Goal: Transaction & Acquisition: Purchase product/service

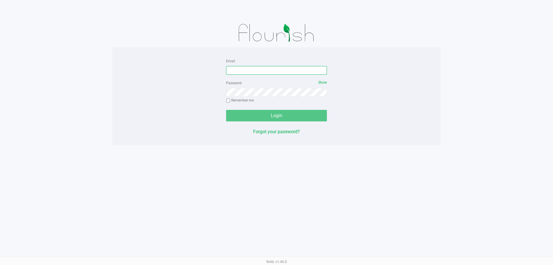
click at [239, 72] on input "Email" at bounding box center [276, 70] width 101 height 9
type input "A"
type input "[EMAIL_ADDRESS][DOMAIN_NAME]"
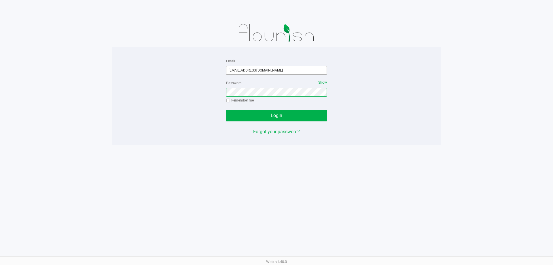
click at [226, 110] on button "Login" at bounding box center [276, 116] width 101 height 12
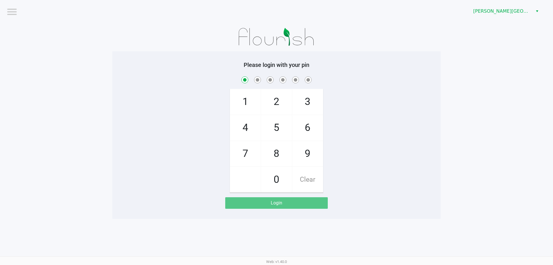
checkbox input "true"
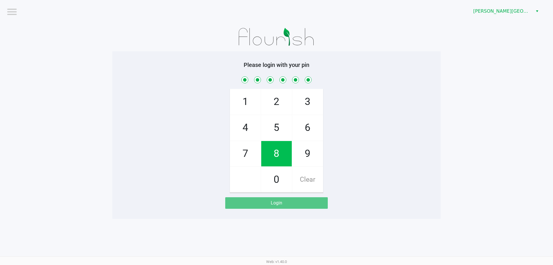
checkbox input "true"
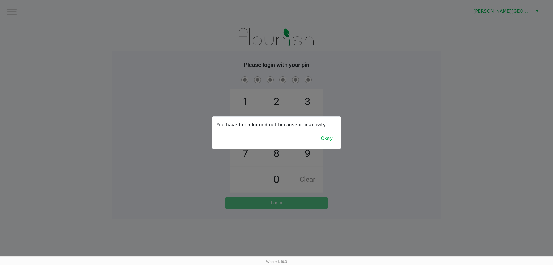
click at [331, 139] on button "Okay" at bounding box center [326, 138] width 19 height 11
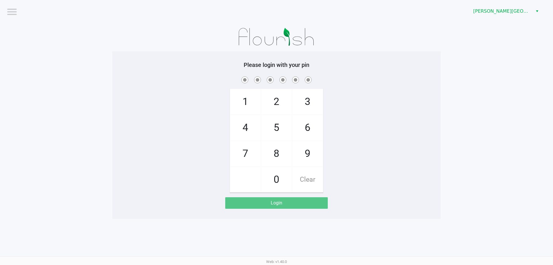
click at [310, 101] on span "3" at bounding box center [307, 101] width 31 height 25
checkbox input "true"
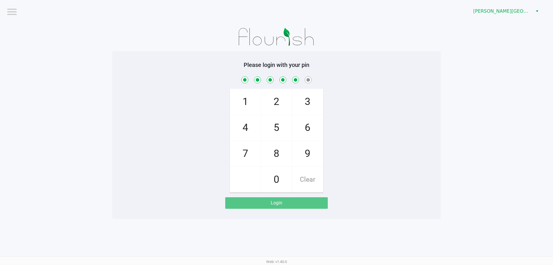
checkbox input "true"
checkbox input "false"
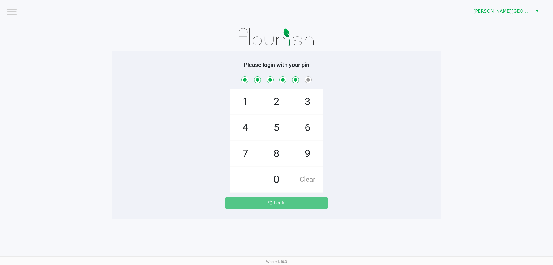
checkbox input "false"
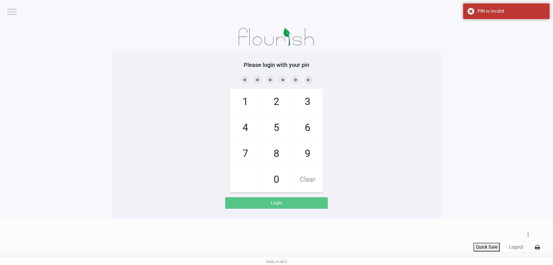
click at [312, 99] on span "3" at bounding box center [307, 101] width 31 height 25
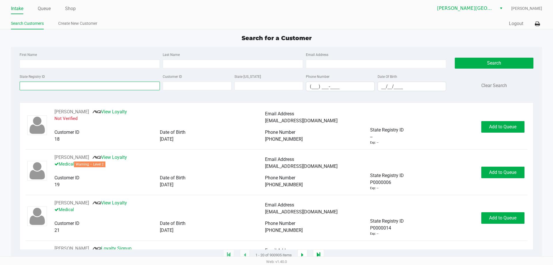
click at [43, 83] on input "State Registry ID" at bounding box center [90, 85] width 140 height 9
click at [380, 86] on input "__/__/____" at bounding box center [412, 86] width 68 height 9
type input "03/17/1962"
click at [208, 66] on input "Last Name" at bounding box center [233, 64] width 140 height 9
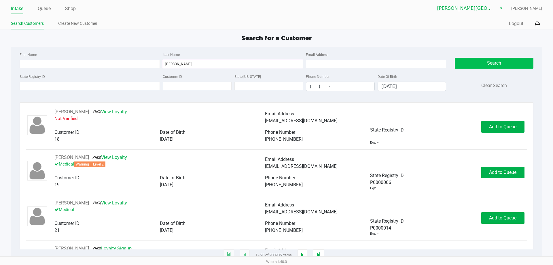
type input "geesey"
click at [473, 65] on button "Search" at bounding box center [494, 63] width 78 height 11
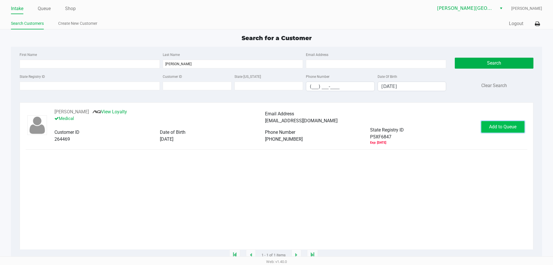
click at [500, 126] on span "Add to Queue" at bounding box center [502, 126] width 27 height 5
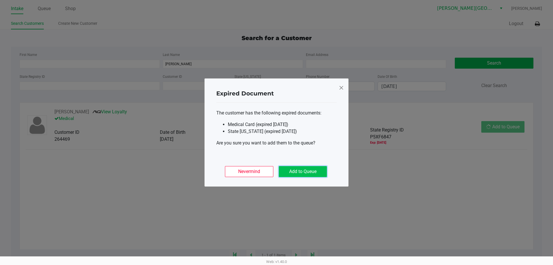
click at [292, 170] on button "Add to Queue" at bounding box center [303, 171] width 48 height 11
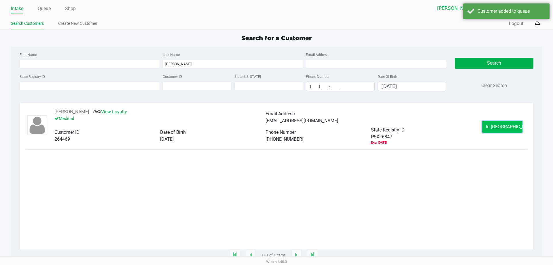
click at [501, 127] on span "In Queue" at bounding box center [510, 126] width 48 height 5
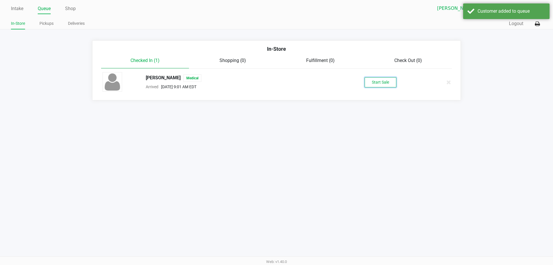
click at [366, 84] on button "Start Sale" at bounding box center [381, 82] width 32 height 10
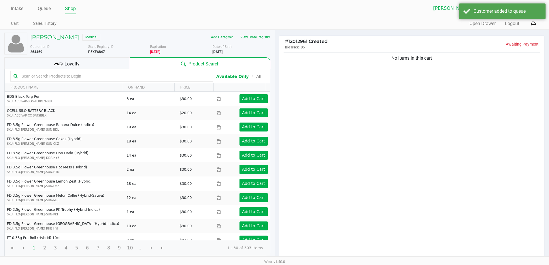
click at [257, 39] on button "View State Registry" at bounding box center [253, 37] width 34 height 9
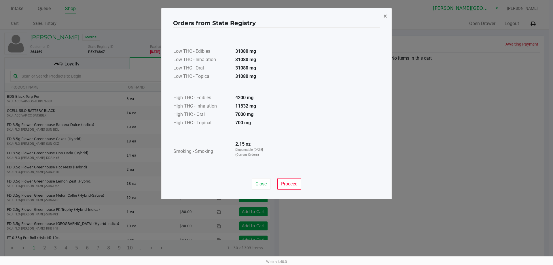
click at [384, 18] on span "×" at bounding box center [385, 16] width 4 height 8
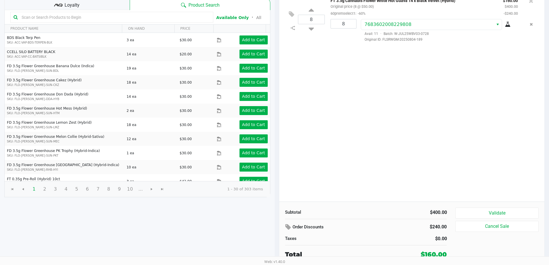
scroll to position [59, 0]
click at [502, 212] on button "Validate" at bounding box center [496, 212] width 83 height 11
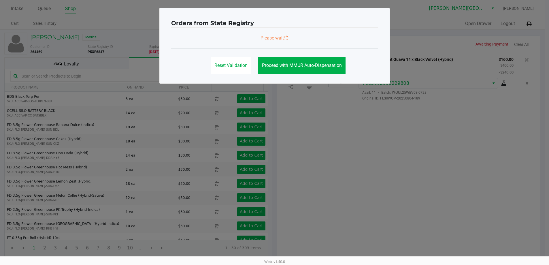
scroll to position [0, 0]
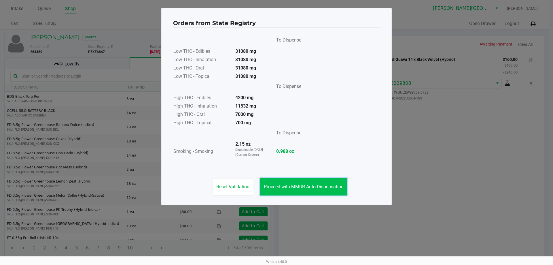
click at [290, 185] on span "Proceed with MMUR Auto-Dispensation" at bounding box center [304, 186] width 80 height 5
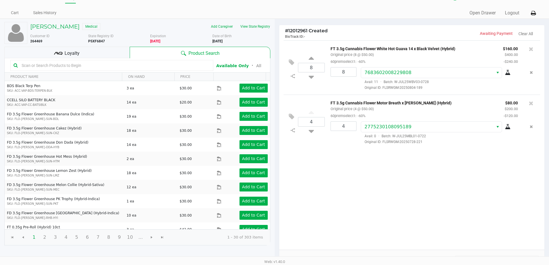
scroll to position [59, 0]
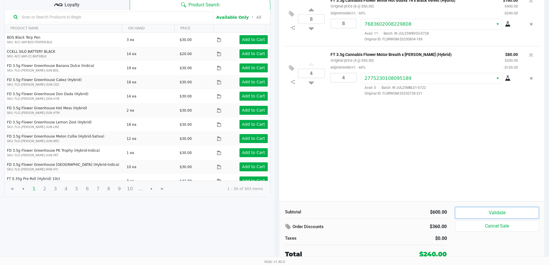
click at [469, 211] on button "Validate" at bounding box center [496, 212] width 83 height 11
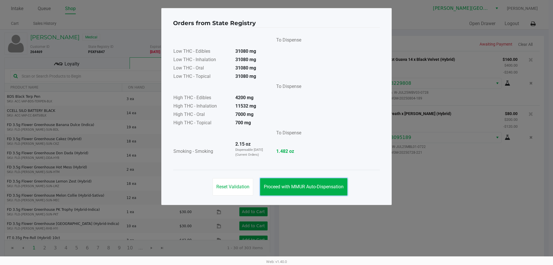
drag, startPoint x: 300, startPoint y: 189, endPoint x: 350, endPoint y: 186, distance: 49.6
click at [300, 188] on span "Proceed with MMUR Auto-Dispensation" at bounding box center [304, 186] width 80 height 5
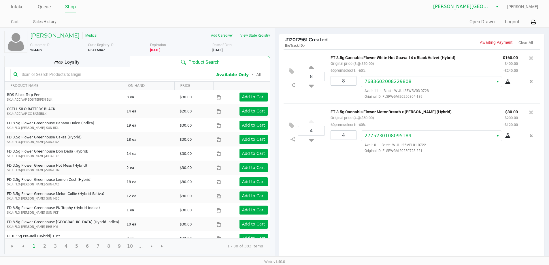
scroll to position [59, 0]
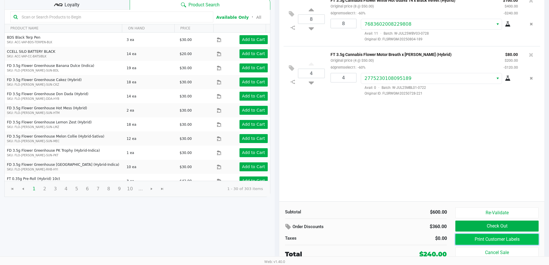
click at [488, 239] on button "Print Customer Labels" at bounding box center [496, 239] width 83 height 11
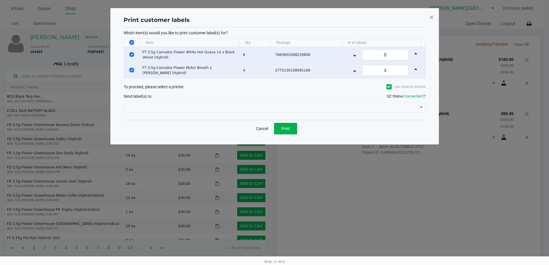
scroll to position [0, 0]
click at [288, 128] on span "Print" at bounding box center [287, 128] width 9 height 5
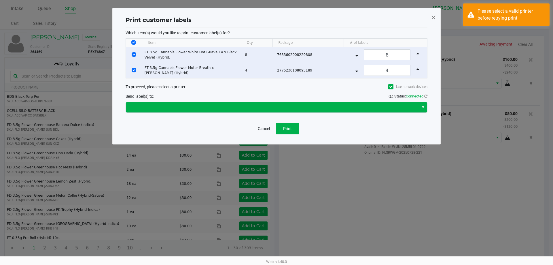
click at [295, 102] on div at bounding box center [277, 107] width 302 height 14
click at [165, 108] on span at bounding box center [272, 107] width 286 height 7
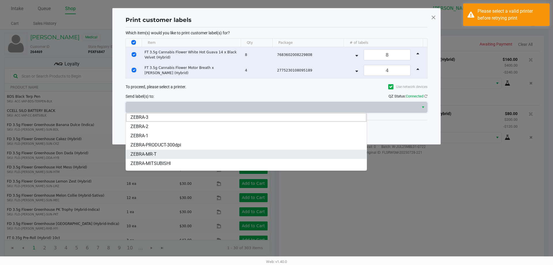
click at [144, 153] on span "ZEBRA-MR-T" at bounding box center [143, 154] width 26 height 7
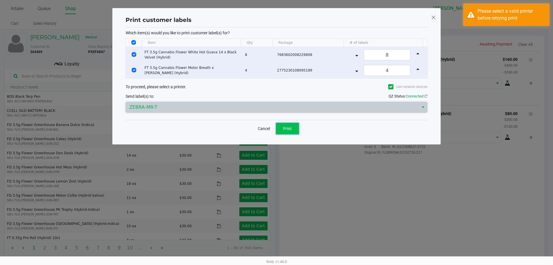
click at [292, 129] on button "Print" at bounding box center [287, 129] width 23 height 12
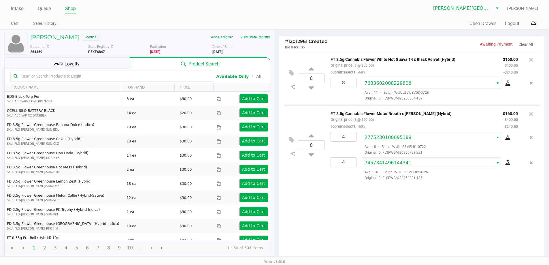
drag, startPoint x: 73, startPoint y: 64, endPoint x: 77, endPoint y: 66, distance: 4.1
click at [74, 64] on span "Loyalty" at bounding box center [72, 63] width 15 height 7
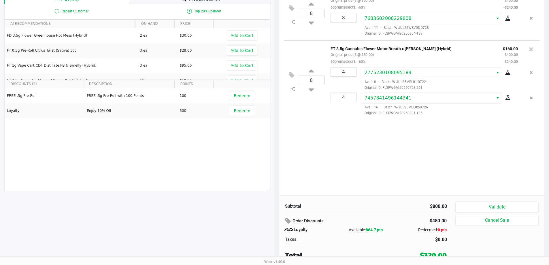
scroll to position [66, 0]
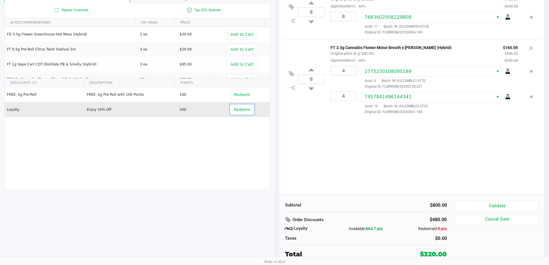
click at [234, 111] on span "Redeem" at bounding box center [242, 109] width 16 height 5
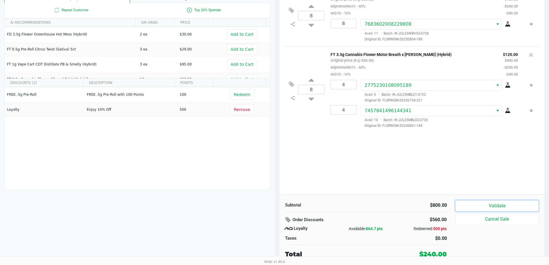
click at [483, 209] on button "Validate" at bounding box center [496, 205] width 83 height 11
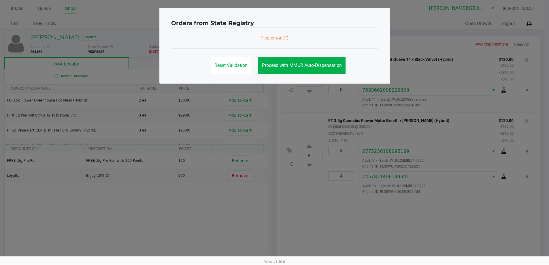
scroll to position [0, 0]
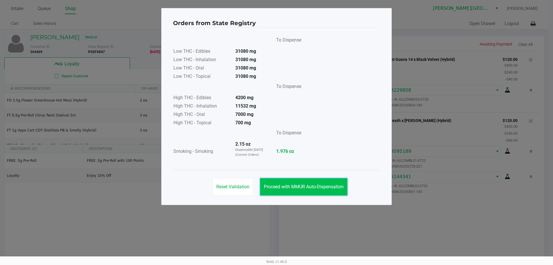
click at [327, 182] on button "Proceed with MMUR Auto-Dispensation" at bounding box center [303, 186] width 87 height 17
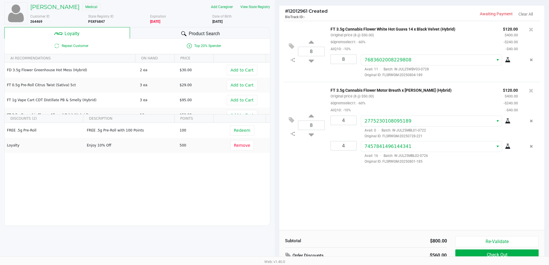
scroll to position [66, 0]
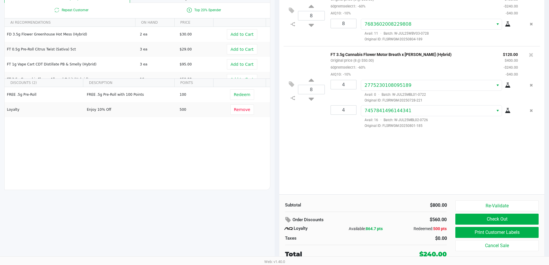
click at [467, 238] on div "Re-Validate Check Out Print Customer Labels Cancel Sale" at bounding box center [498, 229] width 87 height 58
click at [467, 232] on button "Print Customer Labels" at bounding box center [496, 232] width 83 height 11
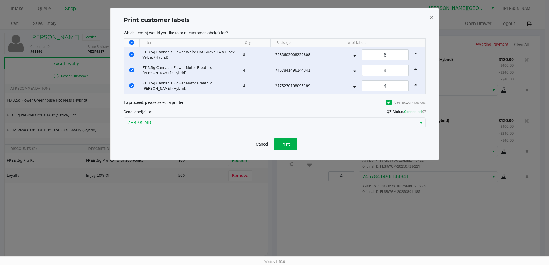
scroll to position [0, 0]
click at [134, 42] on input "Select All Rows" at bounding box center [133, 42] width 5 height 5
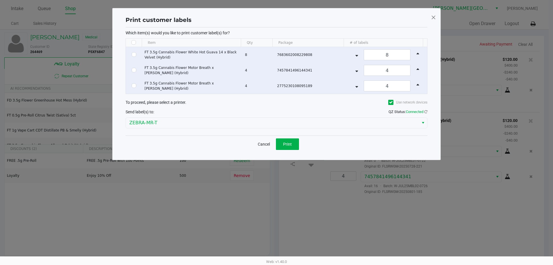
checkbox input "false"
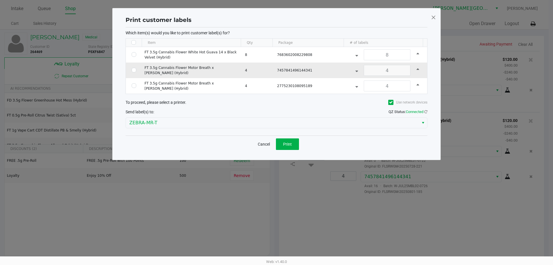
click at [137, 70] on td "Data table" at bounding box center [134, 70] width 16 height 16
click at [134, 73] on td "Data table" at bounding box center [134, 70] width 16 height 16
click at [135, 71] on input "Select Row" at bounding box center [134, 70] width 5 height 5
checkbox input "true"
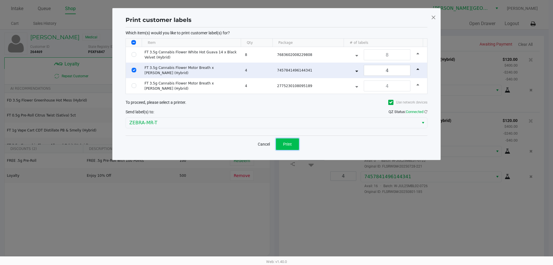
click at [290, 146] on button "Print" at bounding box center [287, 144] width 23 height 12
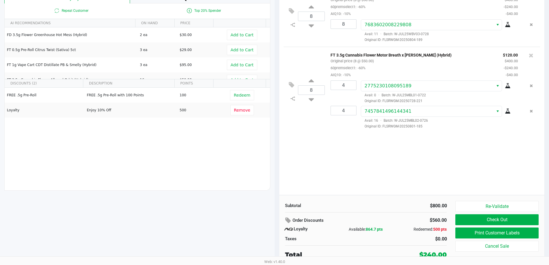
scroll to position [66, 0]
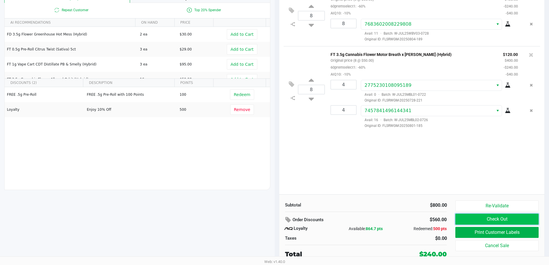
click at [473, 221] on button "Check Out" at bounding box center [496, 218] width 83 height 11
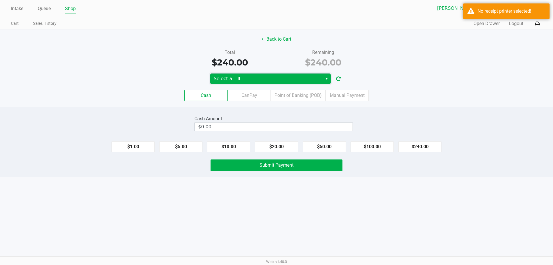
click at [269, 80] on span "Select a Till" at bounding box center [266, 78] width 105 height 7
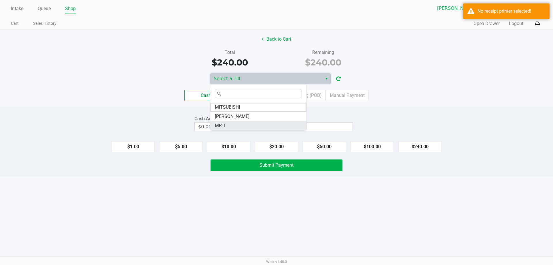
click at [232, 127] on li "MR-T" at bounding box center [258, 125] width 96 height 9
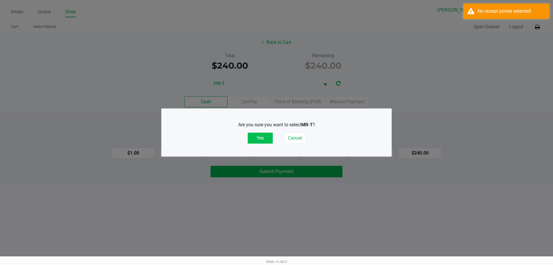
click at [264, 138] on button "Yes" at bounding box center [260, 137] width 25 height 11
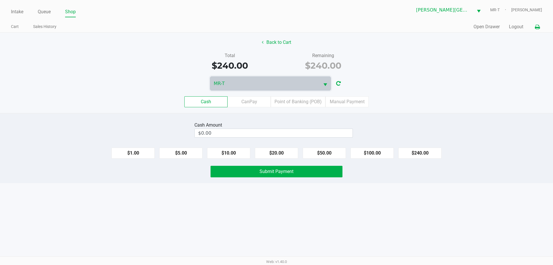
click at [538, 29] on icon at bounding box center [537, 27] width 5 height 4
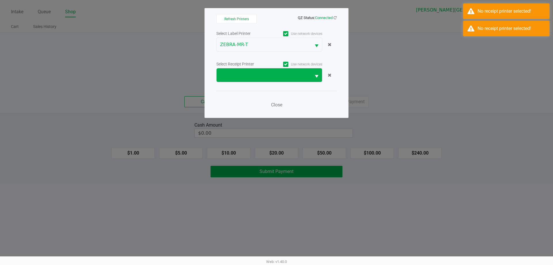
drag, startPoint x: 253, startPoint y: 88, endPoint x: 253, endPoint y: 81, distance: 6.6
click at [252, 88] on div "Select Label Printer Use network devices ZEBRA-MR-T Select Receipt Printer Use …" at bounding box center [276, 71] width 120 height 82
click at [252, 79] on span at bounding box center [264, 75] width 94 height 14
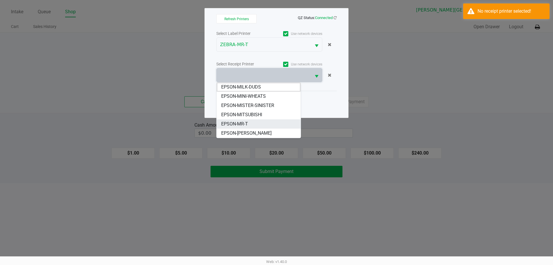
click at [243, 126] on span "EPSON-MR-T" at bounding box center [234, 123] width 27 height 7
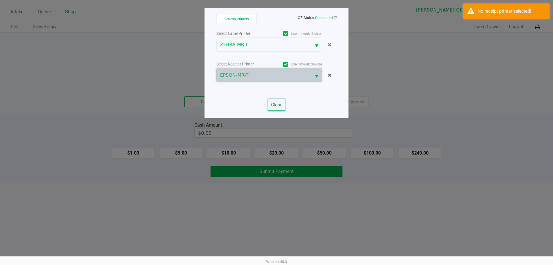
click at [282, 107] on button "Close" at bounding box center [276, 105] width 17 height 12
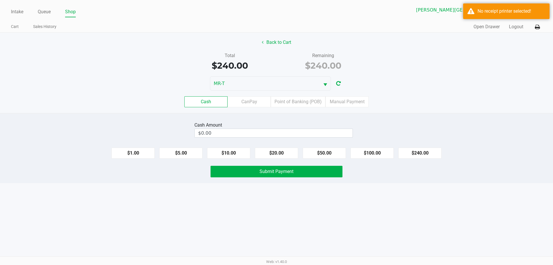
click at [251, 137] on kendo-numerictextbox "$0.00" at bounding box center [273, 132] width 158 height 9
click at [419, 155] on button "$240.00" at bounding box center [419, 152] width 43 height 11
type input "$240.00"
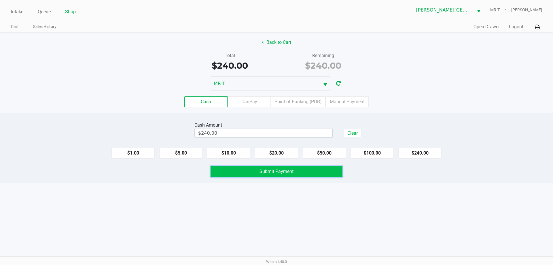
click at [281, 171] on span "Submit Payment" at bounding box center [276, 170] width 34 height 5
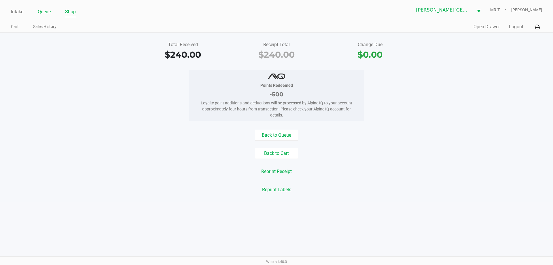
click at [46, 10] on link "Queue" at bounding box center [44, 12] width 13 height 8
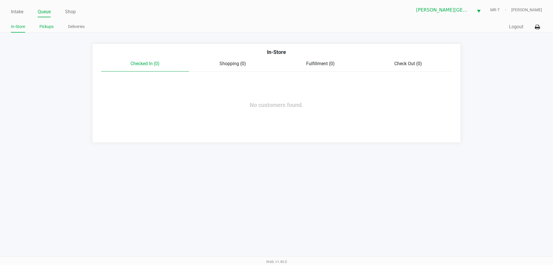
click at [49, 27] on link "Pickups" at bounding box center [46, 26] width 14 height 7
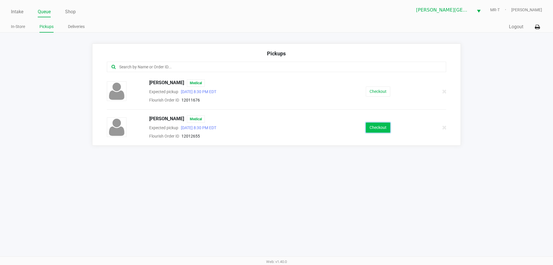
click at [372, 125] on button "Checkout" at bounding box center [378, 127] width 24 height 10
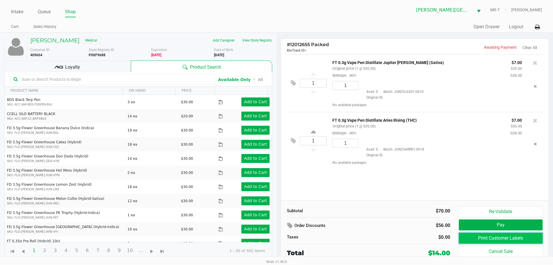
click at [496, 236] on button "Print Customer Labels" at bounding box center [501, 237] width 84 height 11
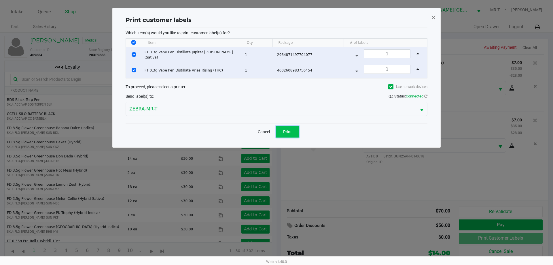
click at [291, 131] on span "Print" at bounding box center [287, 131] width 9 height 5
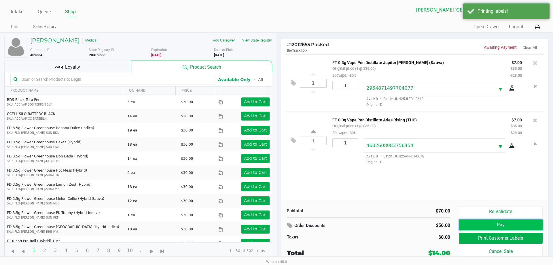
click at [481, 225] on button "Pay" at bounding box center [501, 224] width 84 height 11
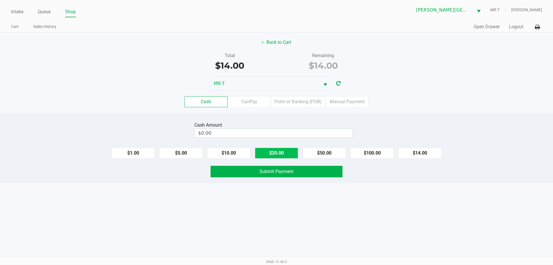
click at [281, 155] on button "$20.00" at bounding box center [276, 152] width 43 height 11
type input "$20.00"
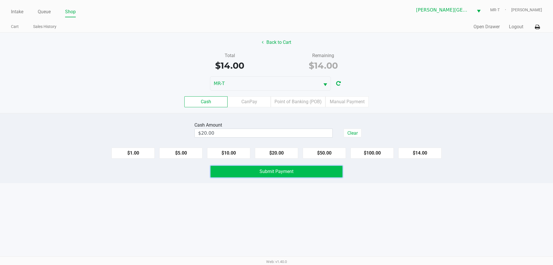
click at [280, 172] on span "Submit Payment" at bounding box center [276, 170] width 34 height 5
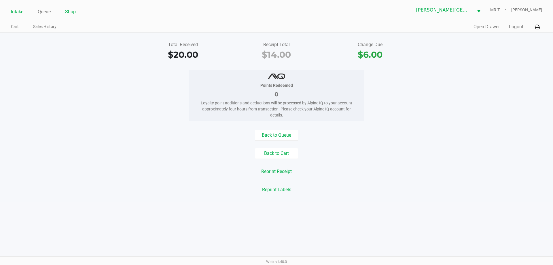
click at [18, 9] on link "Intake" at bounding box center [17, 12] width 12 height 8
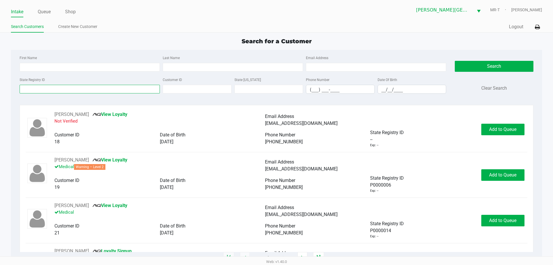
click at [54, 85] on input "State Registry ID" at bounding box center [90, 89] width 140 height 9
click at [57, 90] on input "State Registry ID" at bounding box center [90, 89] width 140 height 9
type input "p2ry4752"
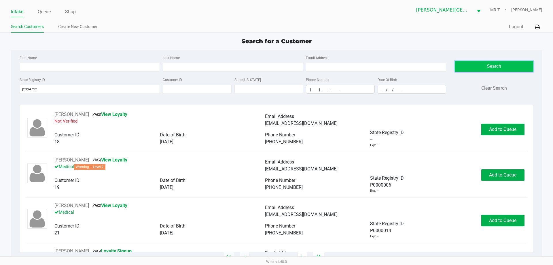
click at [500, 69] on button "Search" at bounding box center [494, 66] width 78 height 11
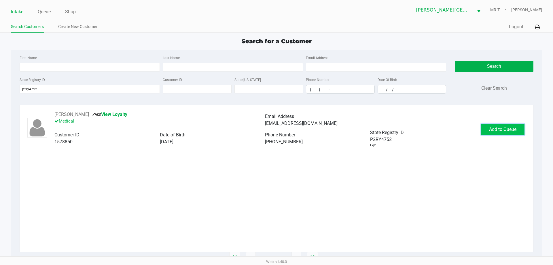
click at [493, 134] on button "Add to Queue" at bounding box center [502, 130] width 43 height 12
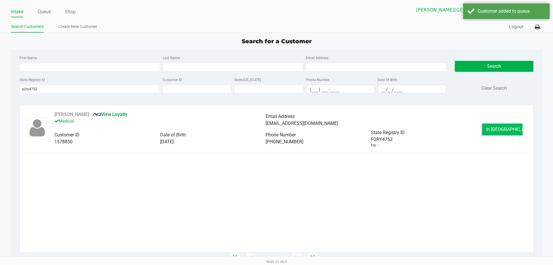
click at [503, 128] on span "In Queue" at bounding box center [510, 128] width 48 height 5
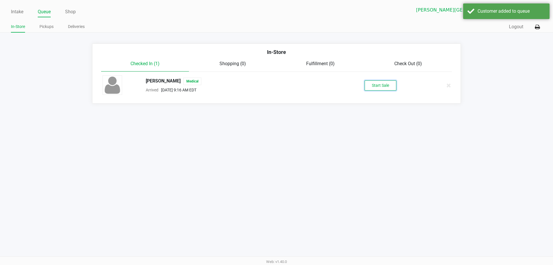
click at [376, 87] on button "Start Sale" at bounding box center [381, 85] width 32 height 10
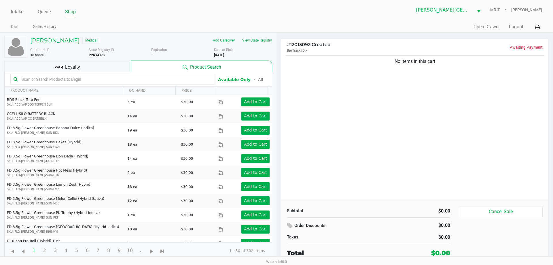
click at [95, 65] on div "Loyalty" at bounding box center [67, 66] width 126 height 12
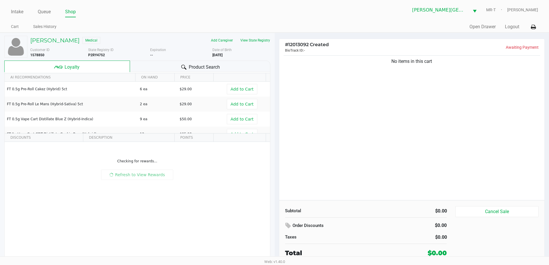
click at [153, 62] on div "Product Search" at bounding box center [200, 66] width 140 height 12
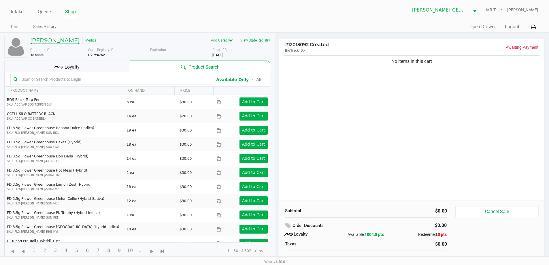
click at [62, 41] on h5 "Antoinette SCOTT" at bounding box center [54, 40] width 49 height 7
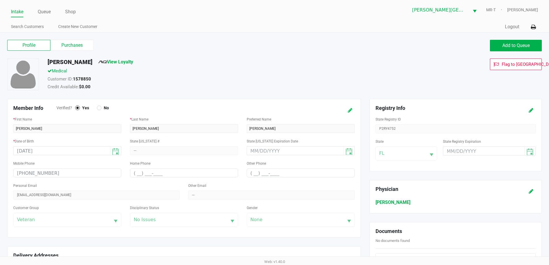
click at [350, 111] on icon at bounding box center [350, 110] width 5 height 4
drag, startPoint x: 271, startPoint y: 129, endPoint x: 192, endPoint y: 140, distance: 79.7
click at [192, 140] on form "Member Info Verified? Yes No * First Name ANTOINETTE * Last Name SCOTT Preferre…" at bounding box center [183, 168] width 341 height 126
type input "Toni"
click at [345, 109] on icon at bounding box center [344, 110] width 5 height 4
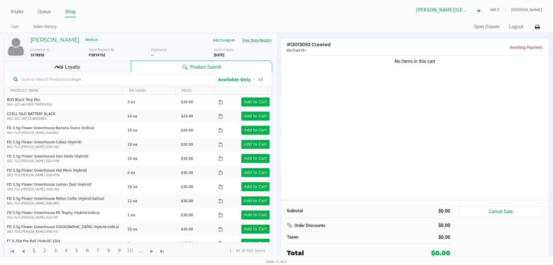
click at [271, 41] on button "View State Registry" at bounding box center [255, 40] width 34 height 9
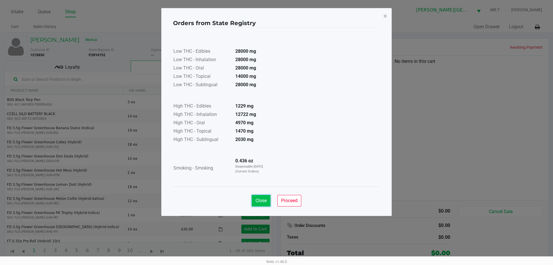
click at [262, 203] on span "Close" at bounding box center [260, 200] width 11 height 5
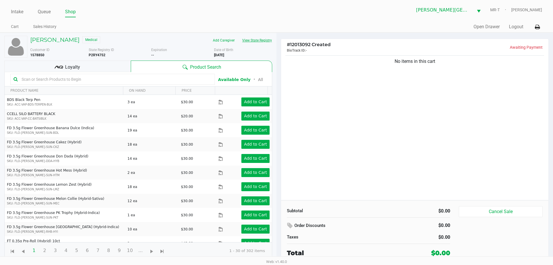
click at [252, 39] on button "View State Registry" at bounding box center [255, 40] width 34 height 9
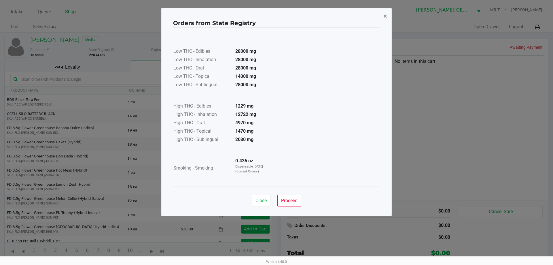
click at [386, 16] on span "×" at bounding box center [385, 16] width 4 height 8
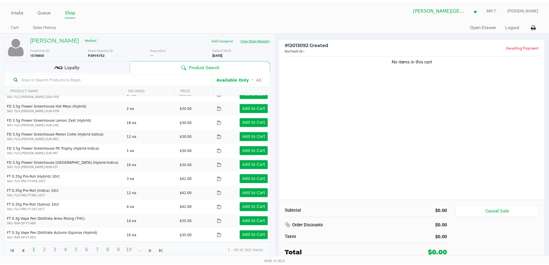
scroll to position [115, 0]
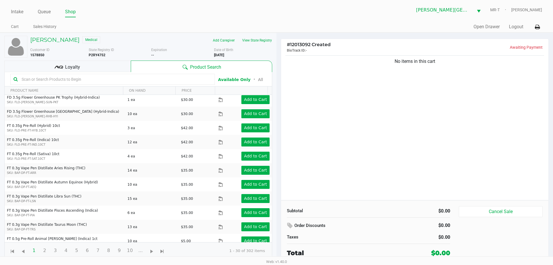
click at [67, 70] on span "Loyalty" at bounding box center [72, 67] width 15 height 7
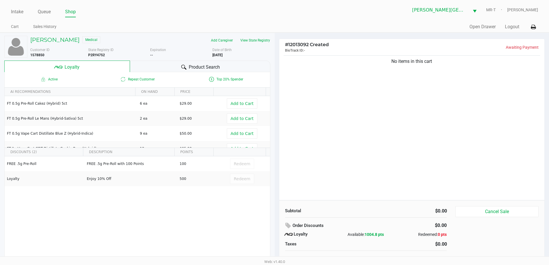
scroll to position [6, 0]
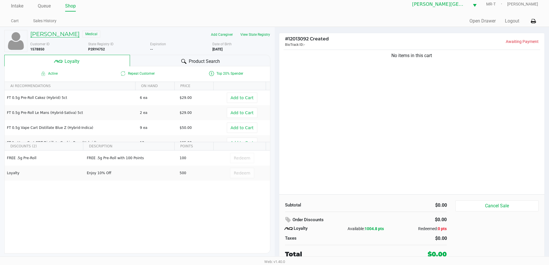
click at [54, 36] on h5 "Toni SCOTT" at bounding box center [54, 34] width 49 height 7
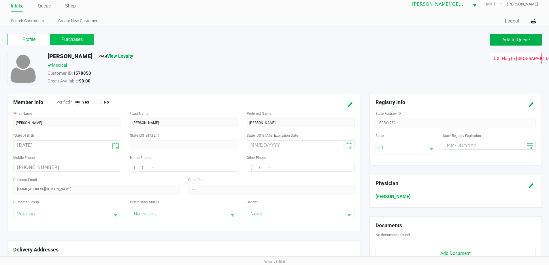
click at [80, 41] on label "Purchases" at bounding box center [71, 39] width 43 height 11
click at [0, 0] on 1 "Purchases" at bounding box center [0, 0] width 0 height 0
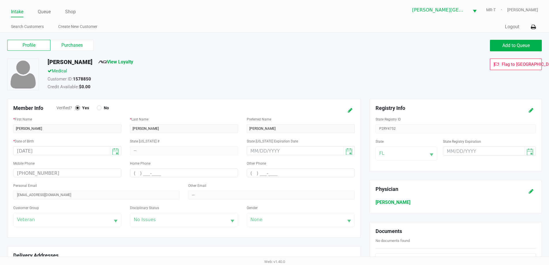
scroll to position [2, 0]
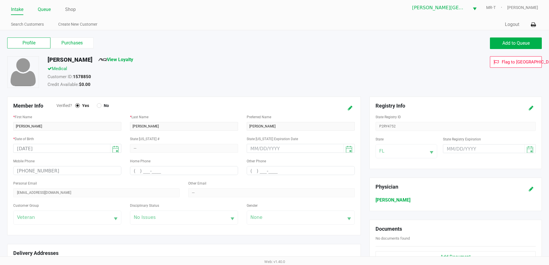
click at [41, 10] on link "Queue" at bounding box center [44, 9] width 13 height 8
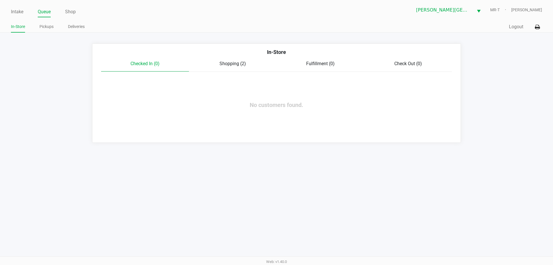
click at [235, 62] on span "Shopping (2)" at bounding box center [232, 63] width 26 height 5
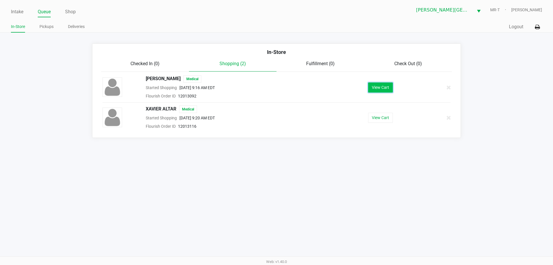
click at [374, 88] on button "View Cart" at bounding box center [380, 87] width 25 height 10
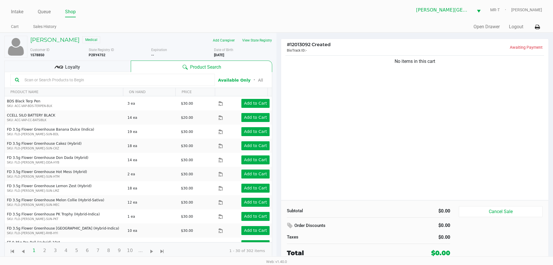
click at [84, 68] on div "Loyalty" at bounding box center [67, 66] width 126 height 12
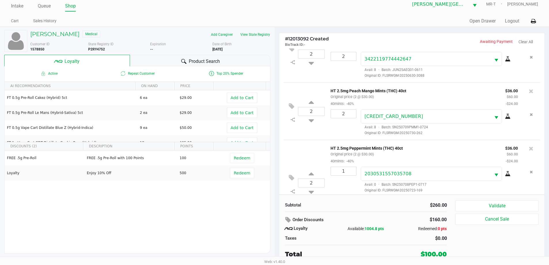
scroll to position [113, 0]
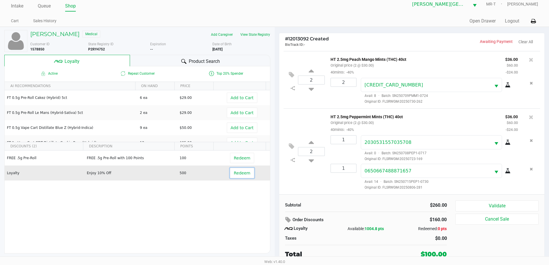
click at [234, 172] on span "Redeem" at bounding box center [242, 172] width 16 height 5
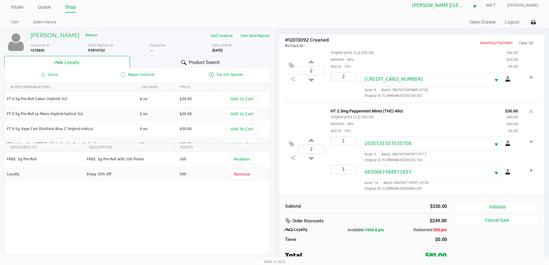
scroll to position [6, 0]
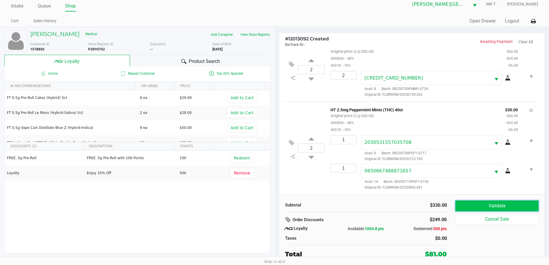
click at [503, 205] on button "Validate" at bounding box center [496, 205] width 83 height 11
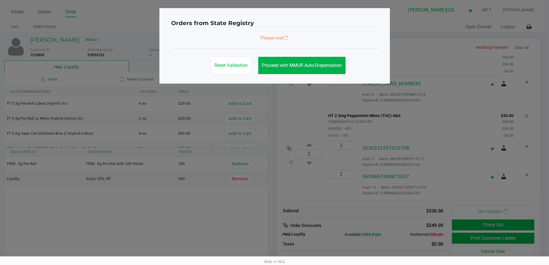
scroll to position [0, 0]
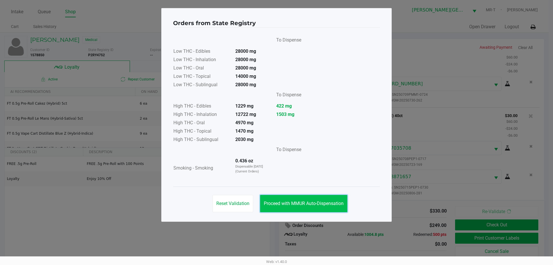
click at [325, 200] on span "Proceed with MMUR Auto-Dispensation" at bounding box center [304, 202] width 80 height 5
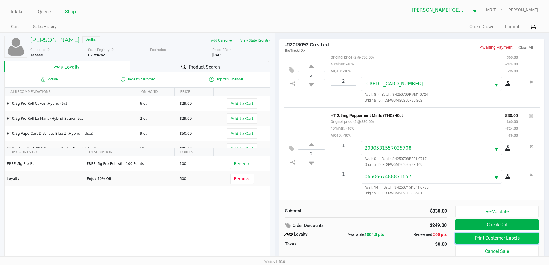
click at [494, 236] on button "Print Customer Labels" at bounding box center [496, 237] width 83 height 11
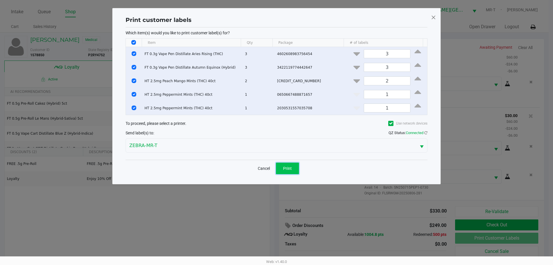
click at [288, 166] on span "Print" at bounding box center [287, 168] width 9 height 5
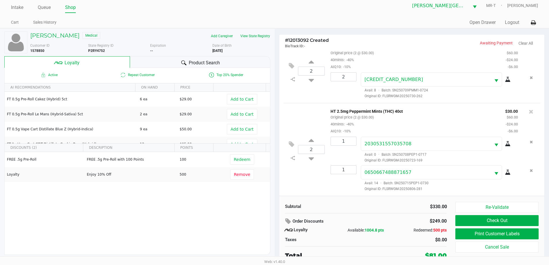
scroll to position [6, 0]
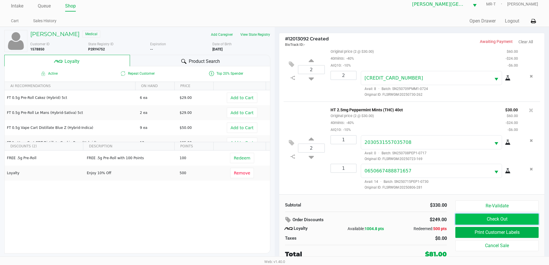
click at [482, 218] on button "Check Out" at bounding box center [496, 218] width 83 height 11
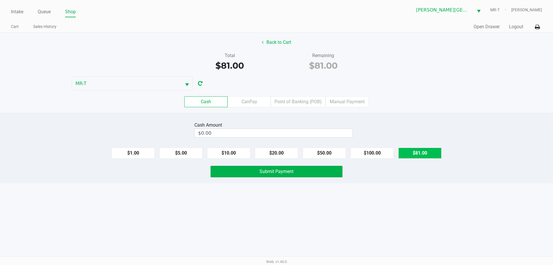
click at [413, 151] on button "$81.00" at bounding box center [419, 152] width 43 height 11
type input "$81.00"
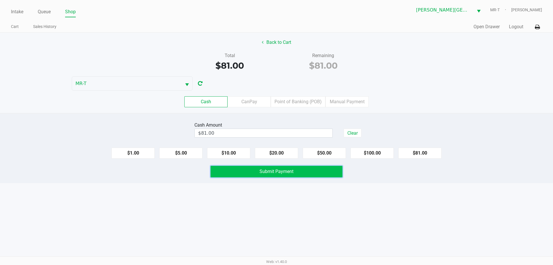
click at [302, 170] on button "Submit Payment" at bounding box center [277, 172] width 132 height 12
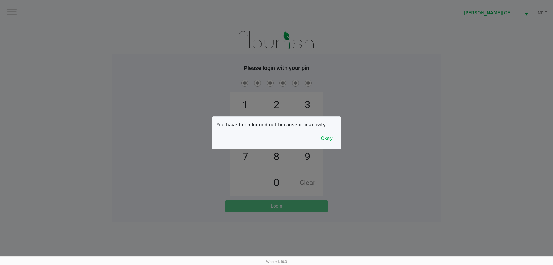
click at [330, 138] on button "Okay" at bounding box center [326, 138] width 19 height 11
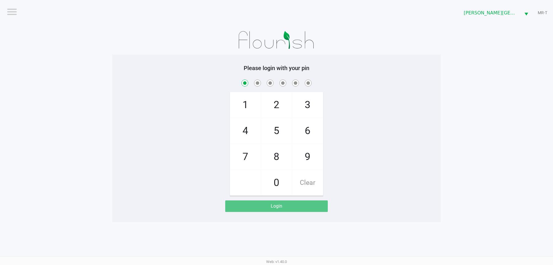
checkbox input "true"
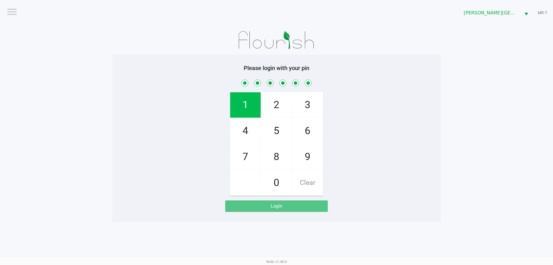
checkbox input "true"
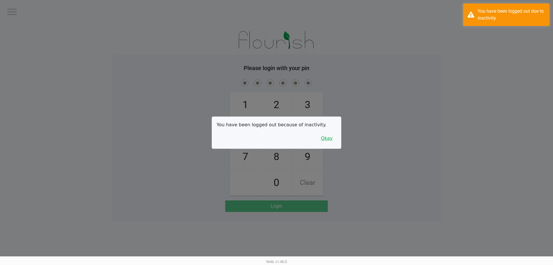
click at [324, 138] on button "Okay" at bounding box center [326, 138] width 19 height 11
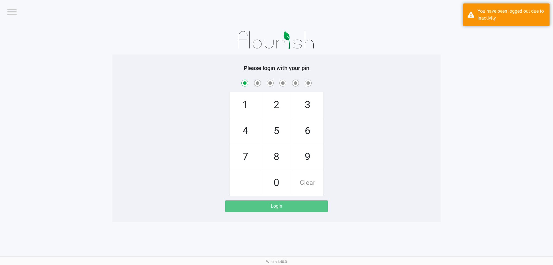
checkbox input "true"
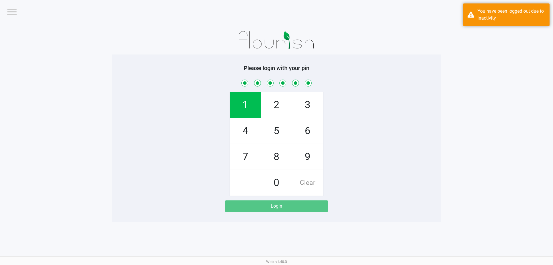
checkbox input "true"
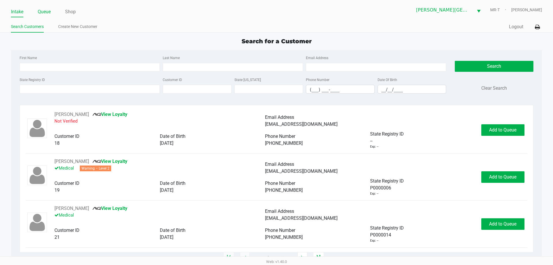
click at [47, 11] on link "Queue" at bounding box center [44, 12] width 13 height 8
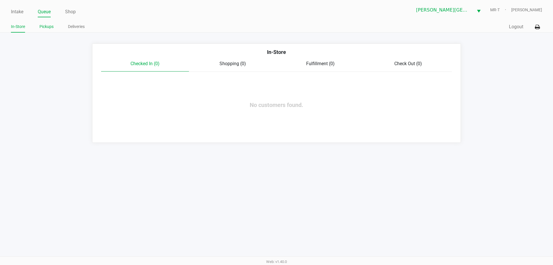
click at [47, 26] on link "Pickups" at bounding box center [46, 26] width 14 height 7
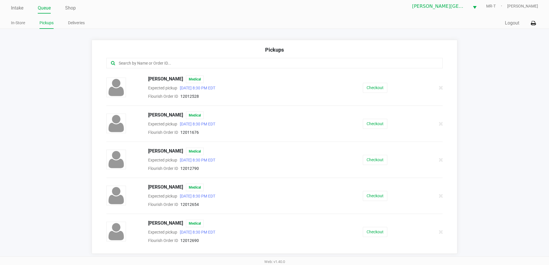
click at [175, 64] on input "text" at bounding box center [265, 63] width 294 height 7
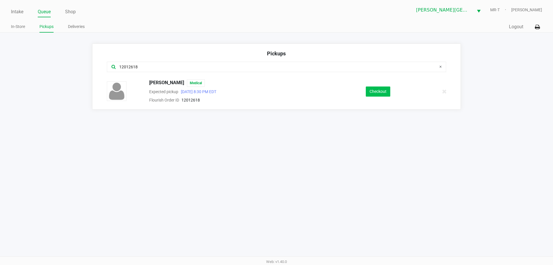
type input "12012618"
click at [383, 94] on button "Checkout" at bounding box center [378, 91] width 24 height 10
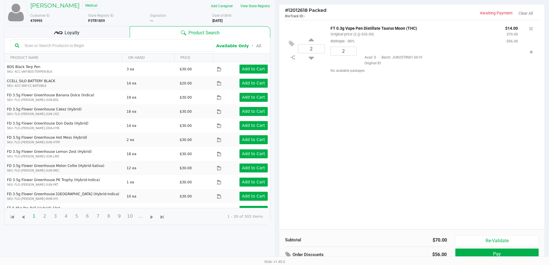
scroll to position [62, 0]
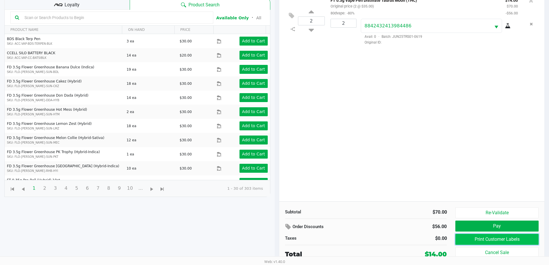
click at [496, 237] on button "Print Customer Labels" at bounding box center [496, 239] width 83 height 11
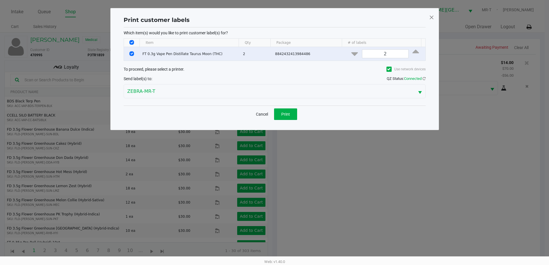
scroll to position [0, 0]
click at [284, 112] on span "Print" at bounding box center [287, 114] width 9 height 5
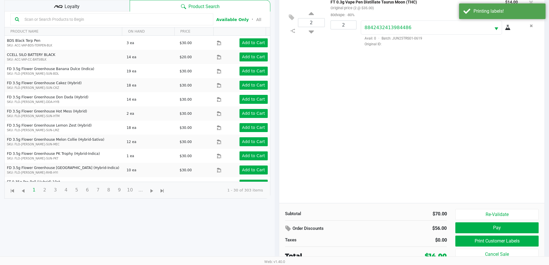
scroll to position [62, 0]
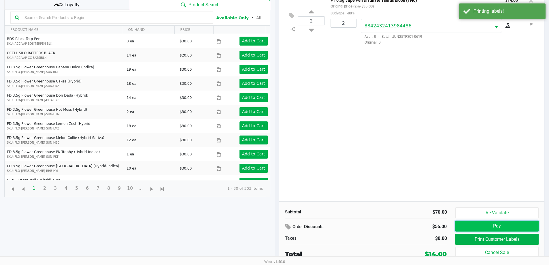
click at [471, 221] on button "Pay" at bounding box center [496, 225] width 83 height 11
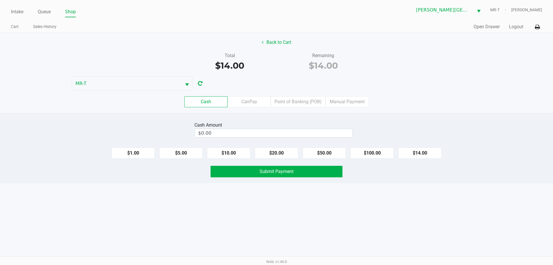
drag, startPoint x: 421, startPoint y: 151, endPoint x: 403, endPoint y: 162, distance: 20.9
click at [421, 151] on button "$14.00" at bounding box center [419, 152] width 43 height 11
type input "$14.00"
click at [305, 170] on button "Submit Payment" at bounding box center [277, 172] width 132 height 12
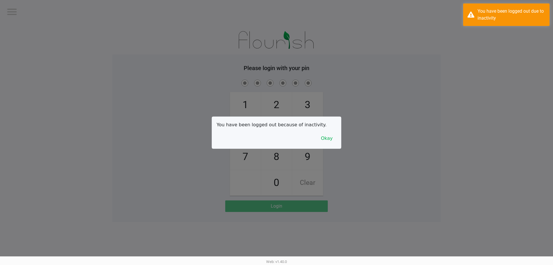
click at [45, 10] on div at bounding box center [276, 132] width 553 height 265
click at [334, 138] on button "Okay" at bounding box center [326, 138] width 19 height 11
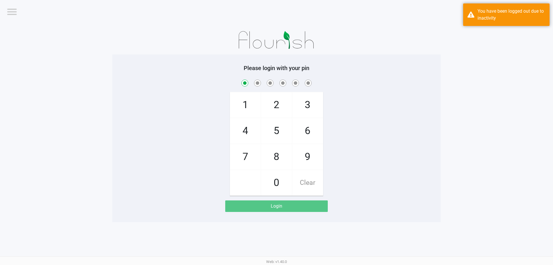
checkbox input "true"
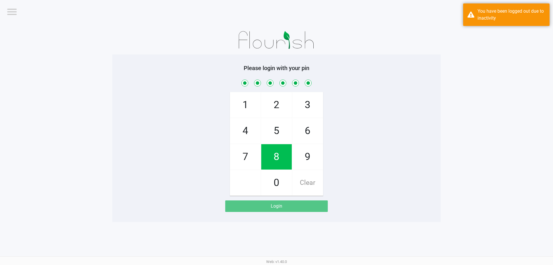
checkbox input "true"
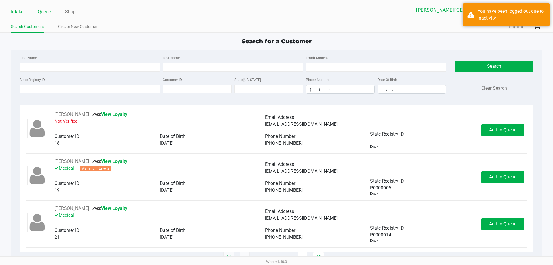
click at [44, 13] on link "Queue" at bounding box center [44, 12] width 13 height 8
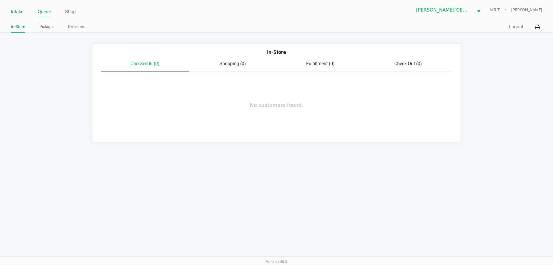
click at [25, 13] on ul "Intake Queue Shop" at bounding box center [144, 12] width 266 height 10
click at [20, 12] on link "Intake" at bounding box center [17, 12] width 12 height 8
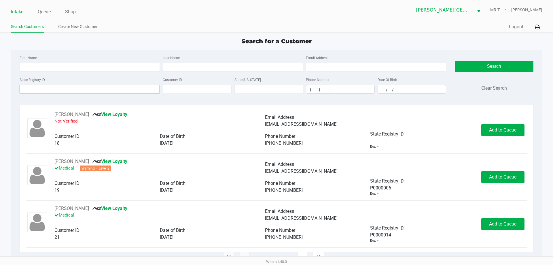
click at [48, 88] on input "State Registry ID" at bounding box center [90, 89] width 140 height 9
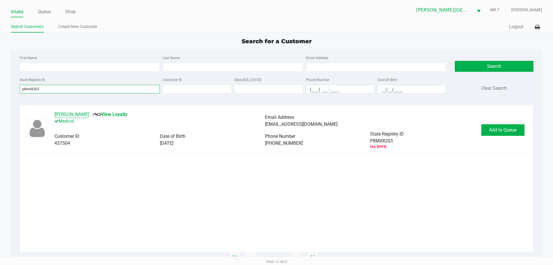
type input "p8mx8203"
click at [71, 114] on button "GINA CHURCH" at bounding box center [71, 114] width 35 height 7
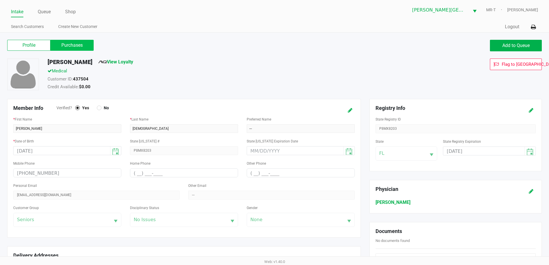
click at [74, 43] on label "Purchases" at bounding box center [71, 45] width 43 height 11
click at [0, 0] on 1 "Purchases" at bounding box center [0, 0] width 0 height 0
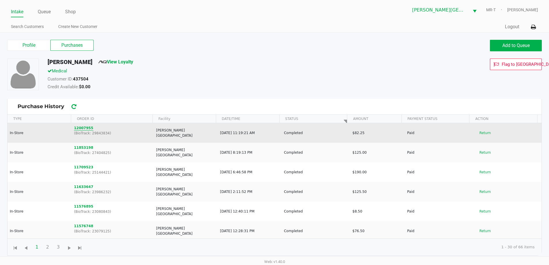
click at [85, 128] on button "12007955" at bounding box center [83, 127] width 19 height 5
click at [82, 126] on button "12007955" at bounding box center [83, 127] width 19 height 5
click at [479, 135] on button "Return" at bounding box center [484, 132] width 19 height 9
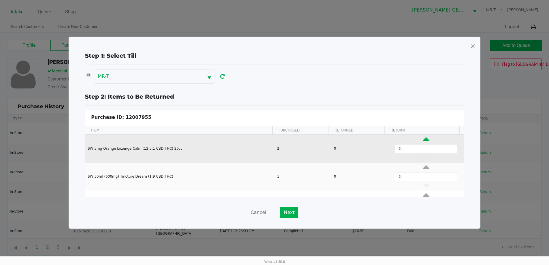
click at [422, 141] on icon "Data table" at bounding box center [425, 140] width 7 height 7
click at [422, 139] on icon "Data table" at bounding box center [425, 140] width 7 height 7
type input "2"
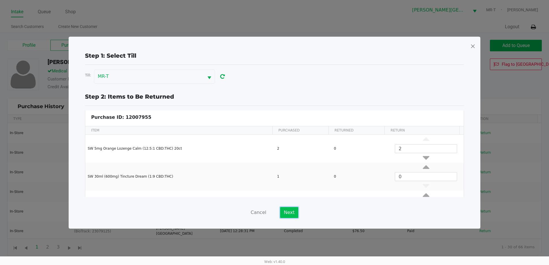
click at [292, 209] on button "Next" at bounding box center [289, 212] width 18 height 11
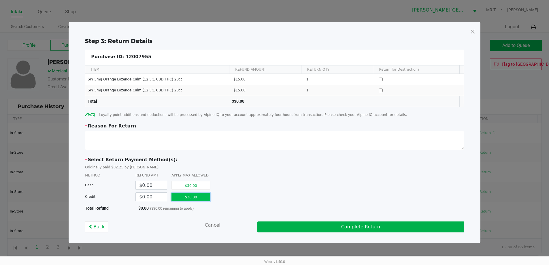
click at [185, 198] on button "$30.00" at bounding box center [190, 196] width 39 height 9
type input "$30.00"
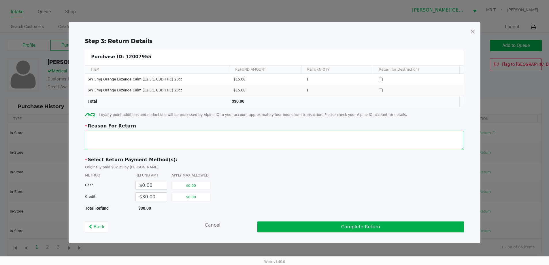
click at [138, 139] on textarea at bounding box center [274, 140] width 379 height 19
click at [100, 141] on textarea at bounding box center [274, 140] width 379 height 19
type textarea "Customer does not like flavor. Can not eat them."
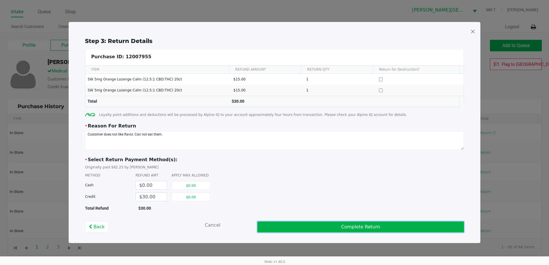
click at [282, 227] on button "Complete Return" at bounding box center [360, 226] width 206 height 11
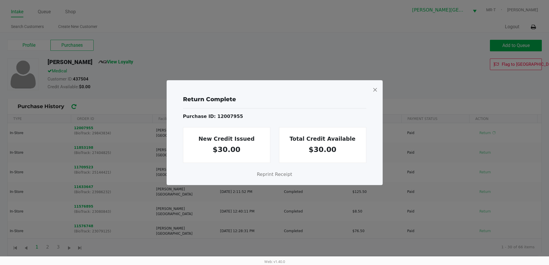
drag, startPoint x: 374, startPoint y: 89, endPoint x: 254, endPoint y: 82, distance: 119.7
click at [373, 89] on span at bounding box center [374, 89] width 5 height 9
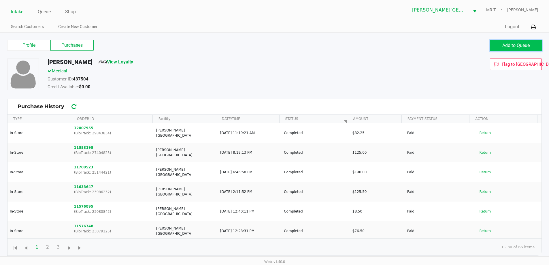
click at [532, 44] on button "Add to Queue" at bounding box center [516, 46] width 52 height 12
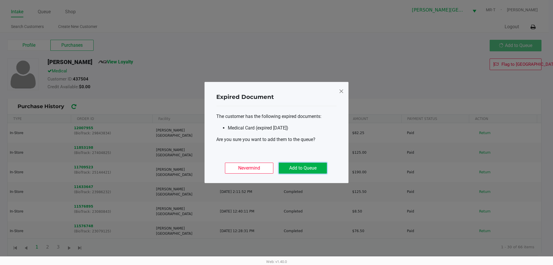
click at [321, 170] on button "Add to Queue" at bounding box center [303, 167] width 48 height 11
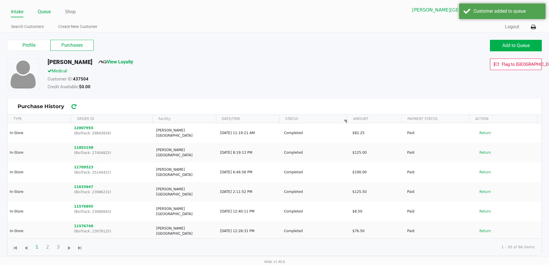
click at [43, 14] on link "Queue" at bounding box center [44, 12] width 13 height 8
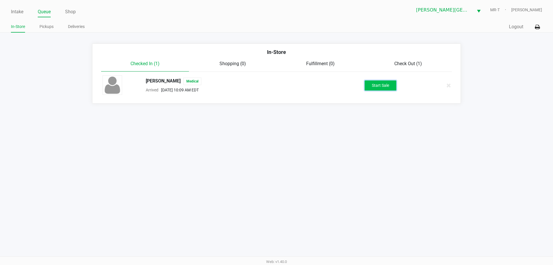
click at [376, 81] on button "Start Sale" at bounding box center [381, 85] width 32 height 10
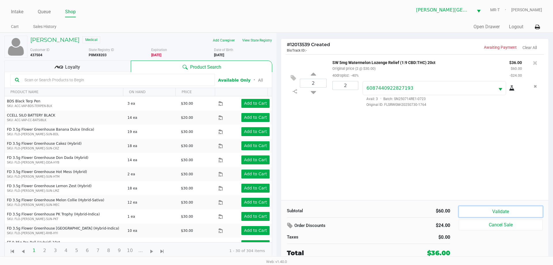
click at [479, 211] on button "Validate" at bounding box center [501, 211] width 84 height 11
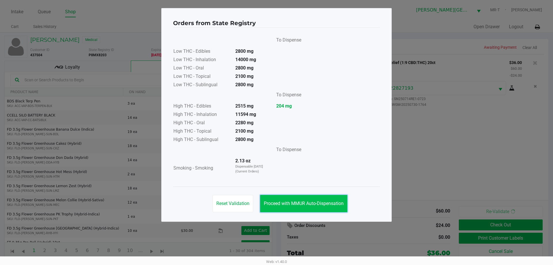
click at [323, 201] on span "Proceed with MMUR Auto-Dispensation" at bounding box center [304, 202] width 80 height 5
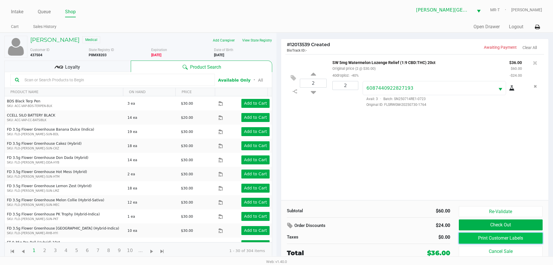
click at [485, 238] on button "Print Customer Labels" at bounding box center [501, 237] width 84 height 11
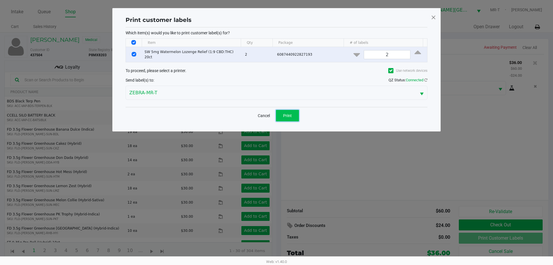
click at [285, 110] on button "Print" at bounding box center [287, 116] width 23 height 12
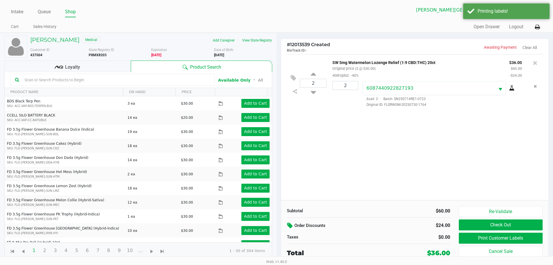
click at [287, 223] on button at bounding box center [290, 225] width 7 height 10
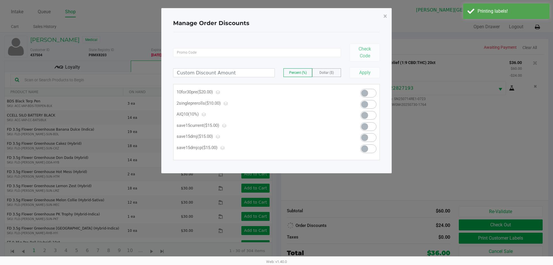
click at [328, 74] on span "Dollar ($)" at bounding box center [326, 73] width 14 height 4
click at [252, 73] on input at bounding box center [223, 73] width 101 height 8
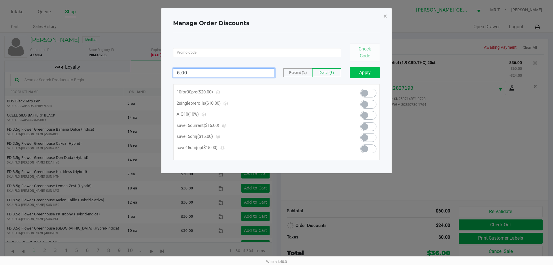
type input "6.00"
click at [364, 72] on button "Apply" at bounding box center [365, 72] width 30 height 11
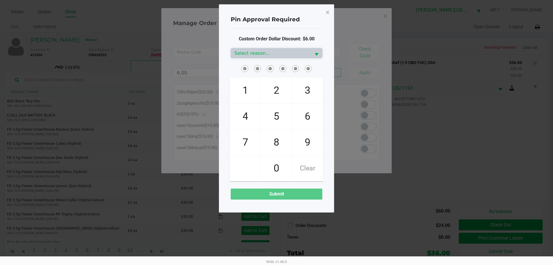
click at [310, 86] on span "3" at bounding box center [307, 90] width 31 height 25
checkbox input "true"
click at [307, 135] on span "9" at bounding box center [307, 142] width 31 height 25
checkbox input "true"
click at [230, 75] on div "1 4 7 2 5 8 0 3 6 9 Clear" at bounding box center [276, 122] width 100 height 117
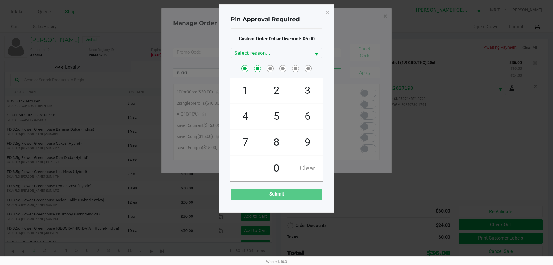
click at [247, 87] on span "1" at bounding box center [245, 90] width 31 height 25
checkbox input "true"
click at [273, 134] on span "8" at bounding box center [276, 142] width 31 height 25
checkbox input "true"
click at [250, 114] on span "4" at bounding box center [245, 116] width 31 height 25
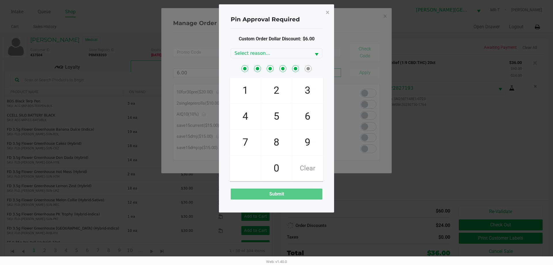
checkbox input "true"
click at [280, 142] on span "8" at bounding box center [276, 142] width 31 height 25
checkbox input "true"
click at [294, 53] on span "Select reason..." at bounding box center [270, 53] width 73 height 7
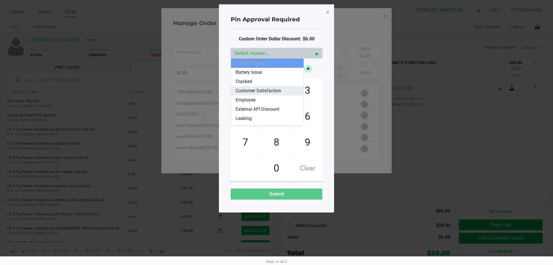
click at [271, 89] on span "Customer Satisfaction" at bounding box center [258, 90] width 45 height 7
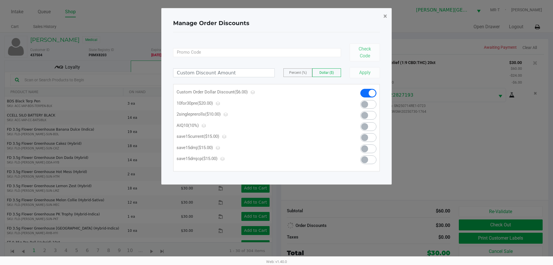
click at [382, 18] on button "×" at bounding box center [385, 16] width 13 height 16
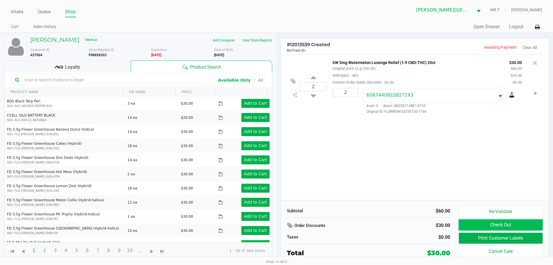
click at [490, 224] on button "Check Out" at bounding box center [501, 224] width 84 height 11
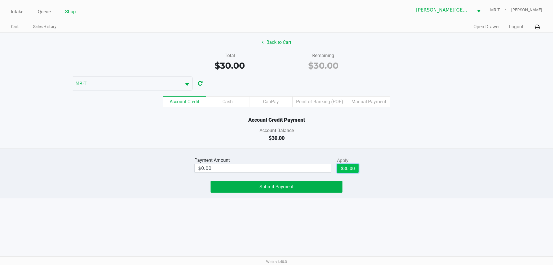
click at [346, 168] on button "$30.00" at bounding box center [348, 168] width 22 height 9
type input "$30.00"
click at [286, 37] on button "Back to Cart" at bounding box center [276, 42] width 37 height 11
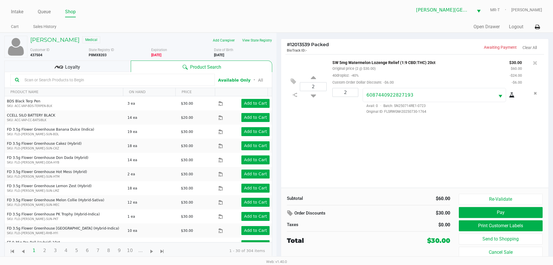
click at [83, 66] on div "Loyalty" at bounding box center [67, 66] width 126 height 12
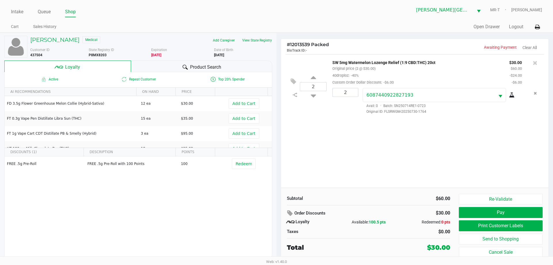
click at [183, 65] on icon at bounding box center [185, 67] width 5 height 5
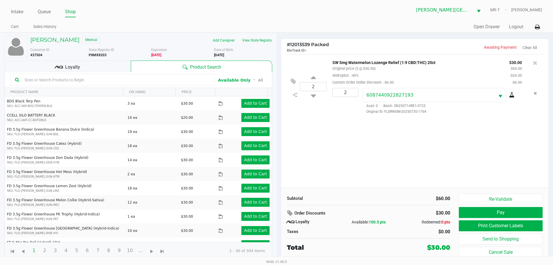
click at [54, 78] on input "text" at bounding box center [116, 79] width 188 height 9
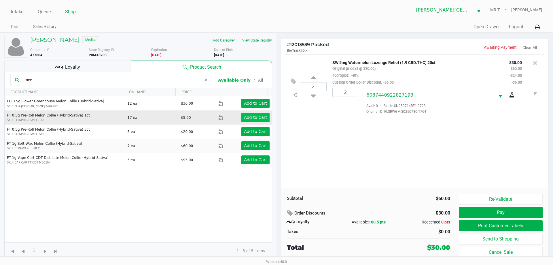
type input "mec"
click at [255, 117] on app-button-loader "Add to Cart" at bounding box center [255, 117] width 23 height 5
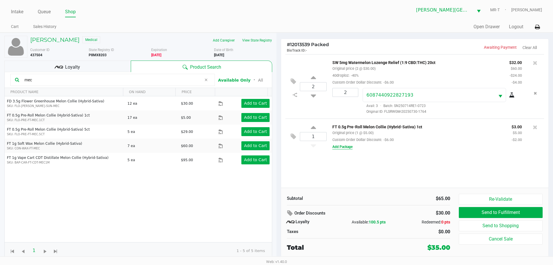
click at [345, 149] on button "Add Package" at bounding box center [342, 146] width 20 height 5
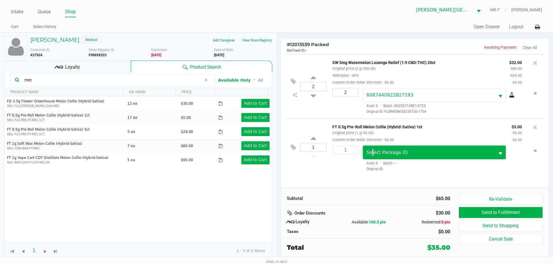
click at [372, 153] on span "Select Package ID" at bounding box center [386, 151] width 41 height 5
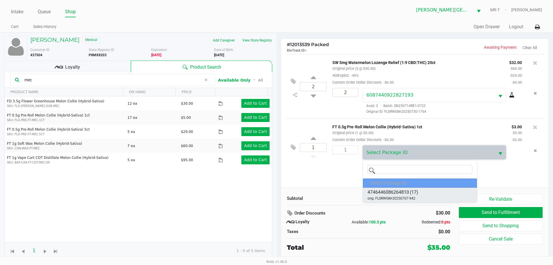
click at [387, 195] on div "4746446086264810 (17) orig: FLSRWGM-20250707-942" at bounding box center [392, 195] width 51 height 12
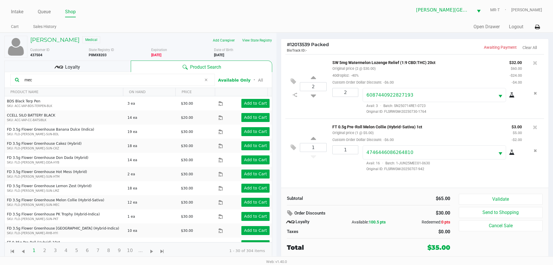
click at [100, 67] on div "Loyalty" at bounding box center [67, 66] width 126 height 12
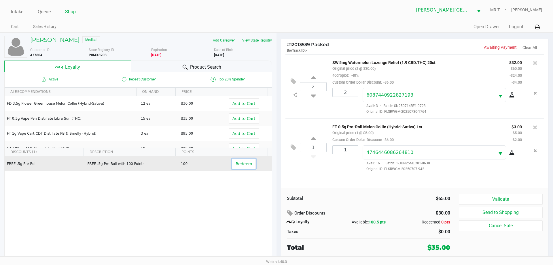
click at [245, 162] on span "Redeem" at bounding box center [244, 163] width 16 height 5
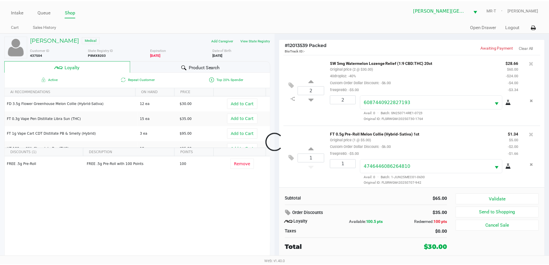
scroll to position [3, 0]
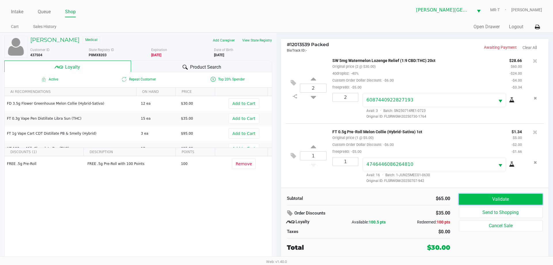
click at [502, 203] on button "Validate" at bounding box center [501, 199] width 84 height 11
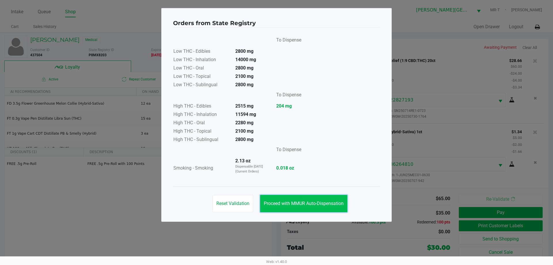
click at [330, 202] on span "Proceed with MMUR Auto-Dispensation" at bounding box center [304, 202] width 80 height 5
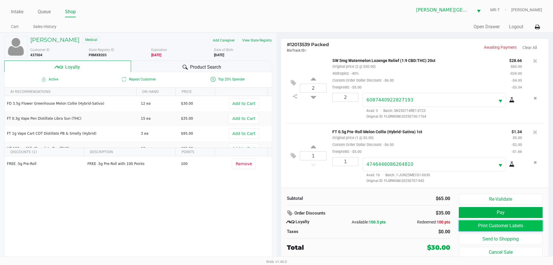
click at [505, 225] on button "Print Customer Labels" at bounding box center [501, 225] width 84 height 11
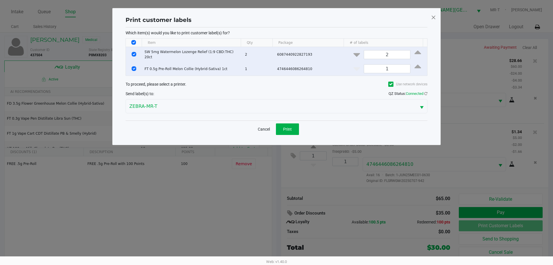
click at [137, 54] on td "Data table" at bounding box center [134, 54] width 16 height 15
click at [135, 54] on input "Select Row" at bounding box center [134, 54] width 5 height 5
checkbox input "false"
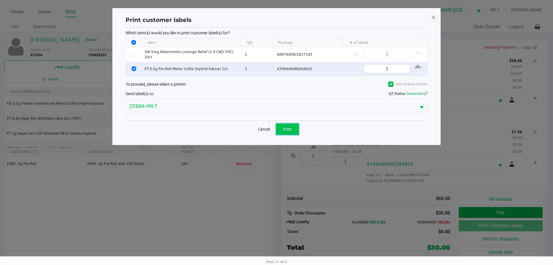
click at [288, 128] on span "Print" at bounding box center [287, 129] width 9 height 5
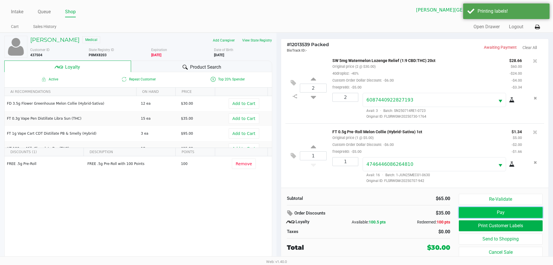
click at [495, 211] on button "Pay" at bounding box center [501, 212] width 84 height 11
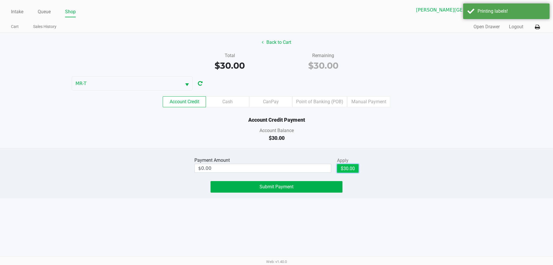
click at [343, 170] on button "$30.00" at bounding box center [348, 168] width 22 height 9
type input "$30.00"
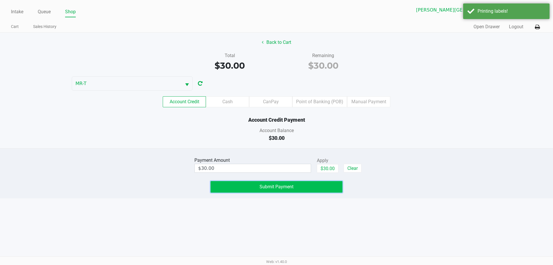
click at [303, 188] on button "Submit Payment" at bounding box center [277, 187] width 132 height 12
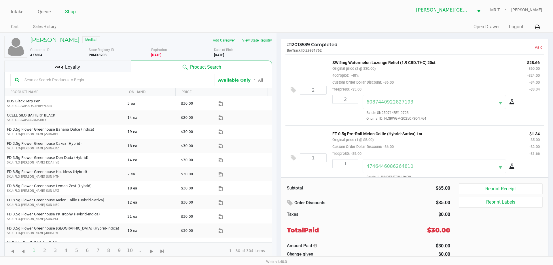
click at [52, 65] on div "Loyalty" at bounding box center [67, 66] width 126 height 12
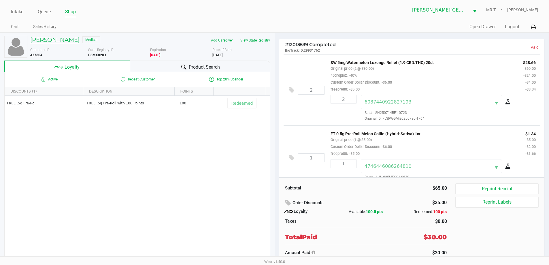
click at [69, 39] on h5 "GINA CHURCH" at bounding box center [54, 39] width 49 height 7
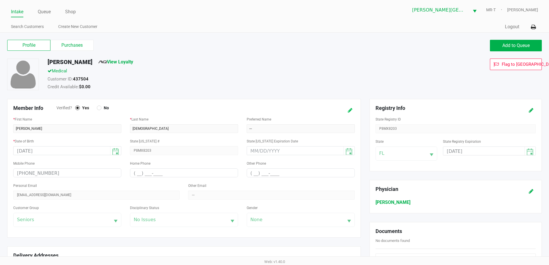
click at [350, 112] on icon at bounding box center [350, 110] width 5 height 4
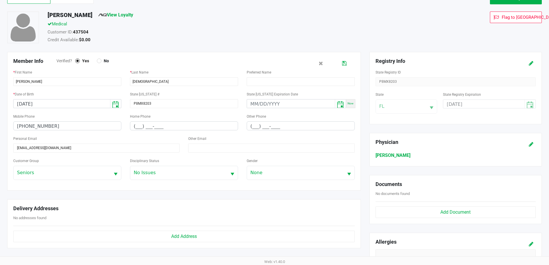
scroll to position [144, 0]
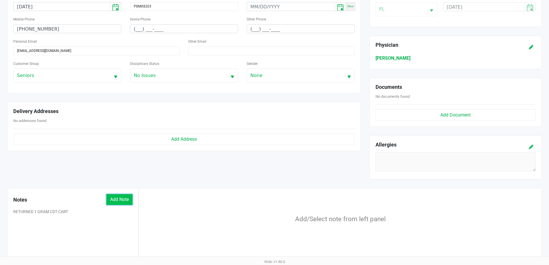
click at [124, 200] on button "Add Note" at bounding box center [119, 199] width 26 height 11
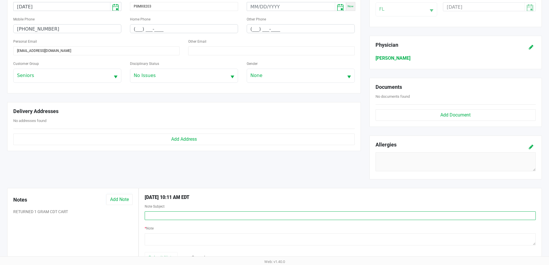
click at [155, 215] on input "text" at bounding box center [340, 215] width 391 height 9
type input "T"
drag, startPoint x: 239, startPoint y: 214, endPoint x: 191, endPoint y: 213, distance: 48.1
click at [191, 213] on input "Returned 2 Orange Lozenge says asked for Watermelon." at bounding box center [340, 215] width 391 height 9
type input "Returned 2 Orange Lozenge"
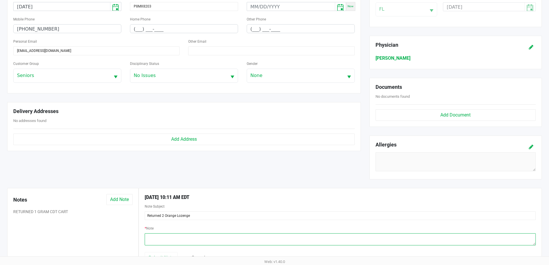
click at [173, 233] on textarea at bounding box center [340, 239] width 391 height 12
paste textarea "says asked for Watermelon."
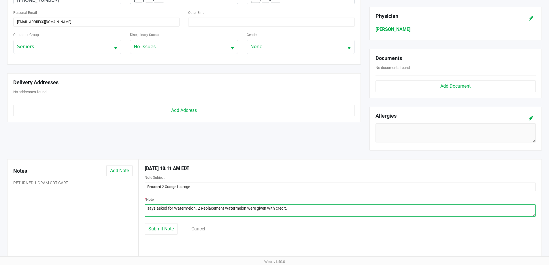
scroll to position [180, 0]
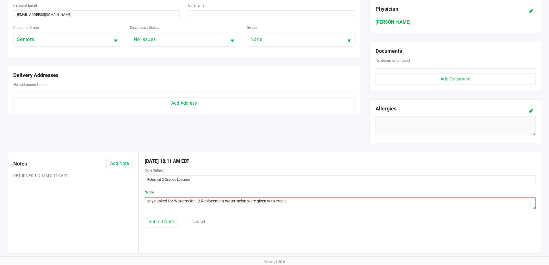
drag, startPoint x: 265, startPoint y: 202, endPoint x: 122, endPoint y: 202, distance: 143.4
click at [122, 204] on div "Notes Add Note RETURNED 1 GRAM CDT CART 9/27/2025 10:11 AM EDT Note Subject Ret…" at bounding box center [274, 202] width 543 height 101
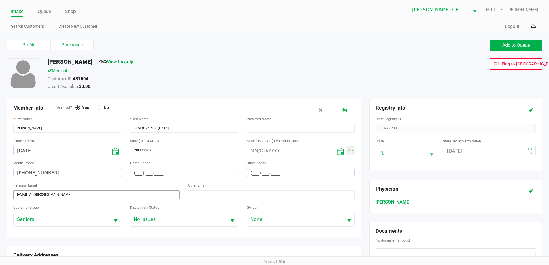
scroll to position [0, 0]
type textarea "Patient"
drag, startPoint x: 86, startPoint y: 61, endPoint x: 48, endPoint y: 61, distance: 37.7
click at [48, 61] on h5 "GINA CHURCH" at bounding box center [70, 61] width 45 height 7
copy h5 "GINA CHURCH"
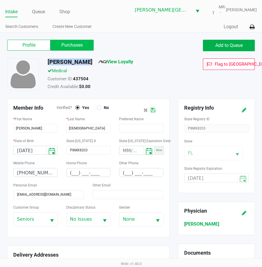
click at [72, 42] on label "Purchases" at bounding box center [71, 45] width 43 height 11
click at [0, 0] on 1 "Purchases" at bounding box center [0, 0] width 0 height 0
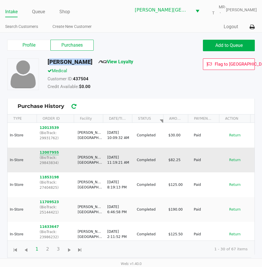
click at [52, 150] on button "12007955" at bounding box center [49, 152] width 19 height 5
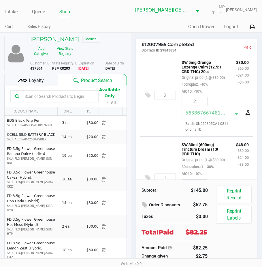
drag, startPoint x: 180, startPoint y: 62, endPoint x: 208, endPoint y: 72, distance: 30.5
click at [208, 72] on div "SW 5mg Orange Lozenge Calm (12.5:1 CBD:THC) 20ct Original price (2 @ $30.00) 40…" at bounding box center [204, 77] width 54 height 36
copy p "SW 5mg Orange Lozenge Calm (12.5:1 CBD:THC) 20ct"
click at [187, 48] on p "BioTrack ID: 29843834" at bounding box center [168, 49] width 55 height 5
drag, startPoint x: 185, startPoint y: 49, endPoint x: 166, endPoint y: 51, distance: 18.8
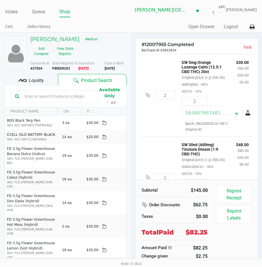
click at [166, 51] on p "BioTrack ID: 29843834" at bounding box center [168, 49] width 55 height 5
click at [166, 51] on span "29843834" at bounding box center [168, 50] width 16 height 4
click at [58, 41] on h5 "GINA CHURCH" at bounding box center [54, 39] width 49 height 7
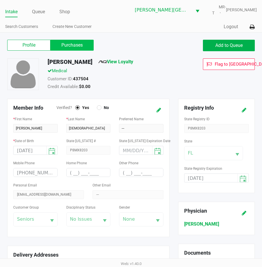
click at [65, 49] on label "Purchases" at bounding box center [71, 45] width 43 height 11
click at [0, 0] on 1 "Purchases" at bounding box center [0, 0] width 0 height 0
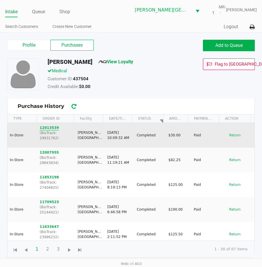
drag, startPoint x: 58, startPoint y: 128, endPoint x: 47, endPoint y: 129, distance: 11.3
click at [47, 129] on td "12013539 (BioTrack: 29931762)" at bounding box center [56, 135] width 38 height 25
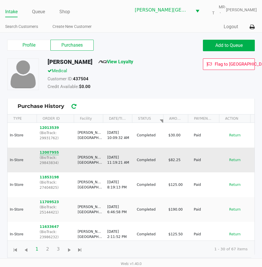
drag, startPoint x: 62, startPoint y: 147, endPoint x: 39, endPoint y: 147, distance: 22.2
click at [39, 148] on td "12007955 (BioTrack: 29843834)" at bounding box center [56, 160] width 38 height 25
copy button "12007955"
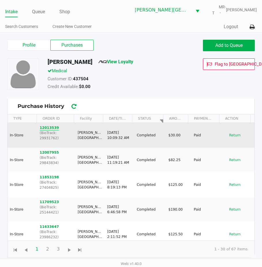
click at [46, 127] on button "12013539" at bounding box center [49, 127] width 19 height 5
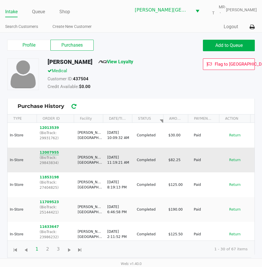
click at [48, 150] on button "12007955" at bounding box center [49, 152] width 19 height 5
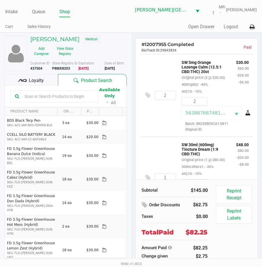
drag, startPoint x: 196, startPoint y: 132, endPoint x: 227, endPoint y: 131, distance: 31.4
click at [227, 131] on div "5638676674818833 Batch: SN250805CA1-0811 Original ID:" at bounding box center [215, 119] width 76 height 26
copy span "SN250805CA1-0811"
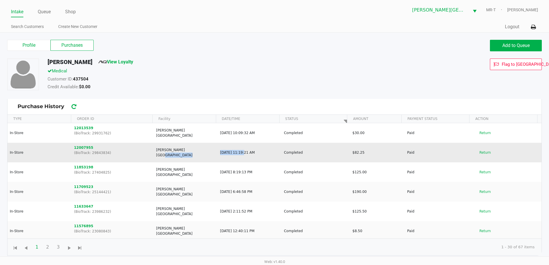
drag, startPoint x: 215, startPoint y: 153, endPoint x: 237, endPoint y: 152, distance: 22.2
click at [237, 152] on tr "In-Store 12007955 (BioTrack: 29843834) Merritt Island WC Sep 26, 2025, 11:19:21…" at bounding box center [274, 153] width 534 height 20
copy tr "Sep 26, 2025"
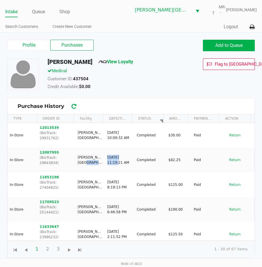
drag, startPoint x: 89, startPoint y: 80, endPoint x: 74, endPoint y: 80, distance: 15.0
click at [74, 80] on div "Customer ID: 437504" at bounding box center [115, 80] width 144 height 8
copy strong "437504"
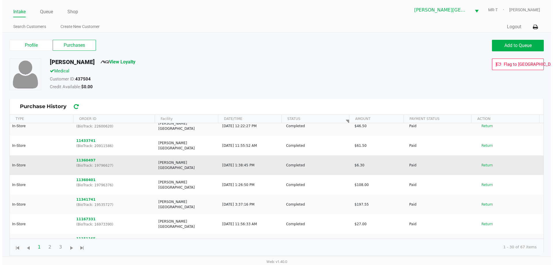
scroll to position [259, 0]
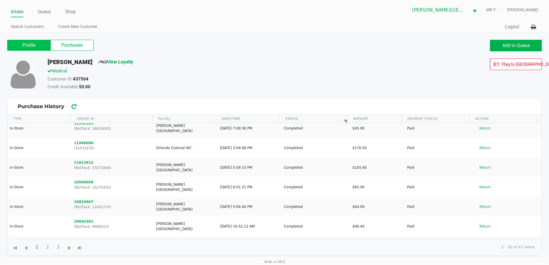
click at [36, 41] on label "Profile" at bounding box center [28, 45] width 43 height 11
click at [0, 0] on 0 "Profile" at bounding box center [0, 0] width 0 height 0
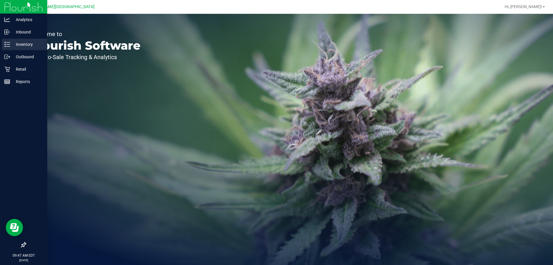
click at [11, 43] on p "Inventory" at bounding box center [27, 44] width 35 height 7
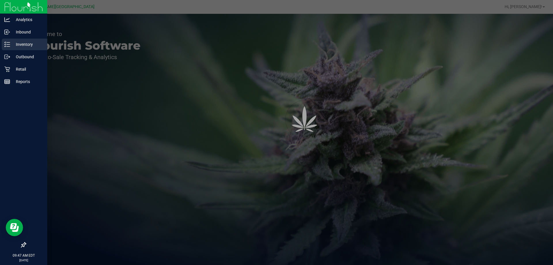
click at [14, 43] on p "Inventory" at bounding box center [27, 44] width 35 height 7
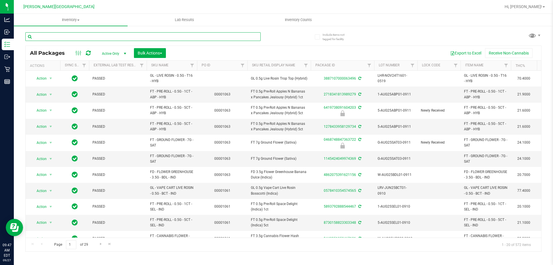
click at [109, 37] on input "text" at bounding box center [142, 36] width 235 height 9
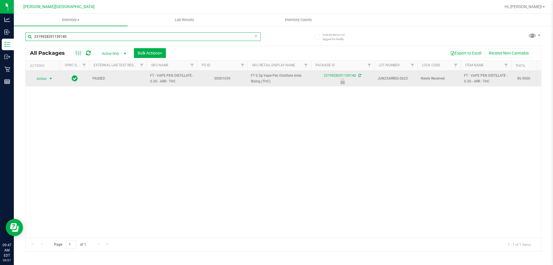
type input "2319928291159140"
click at [43, 76] on span "Action" at bounding box center [39, 79] width 16 height 8
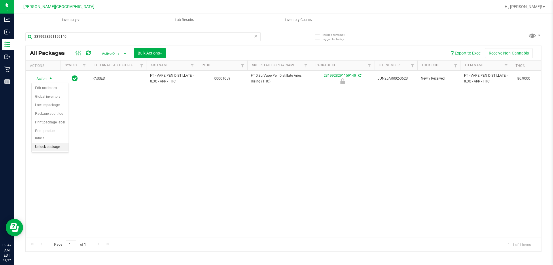
click at [45, 143] on li "Unlock package" at bounding box center [50, 147] width 37 height 9
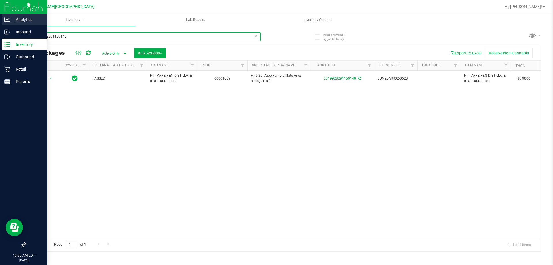
drag, startPoint x: 75, startPoint y: 39, endPoint x: 0, endPoint y: 22, distance: 77.2
click at [0, 26] on div "Analytics Inbound Inventory Outbound Retail Reports 10:30 AM EDT [DATE] 09/27 […" at bounding box center [276, 132] width 553 height 265
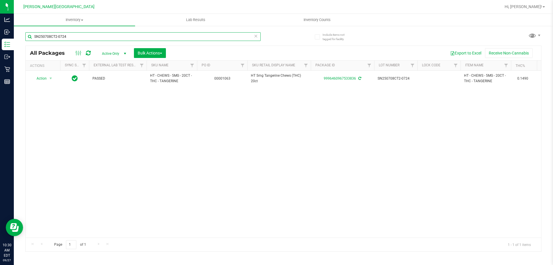
type input "SN250708CT2-0724"
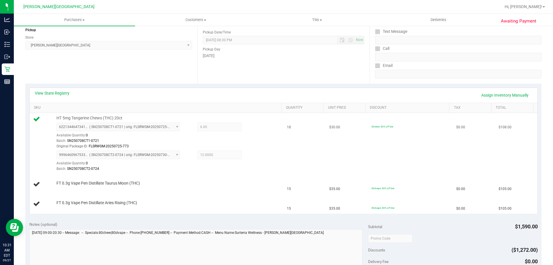
scroll to position [115, 0]
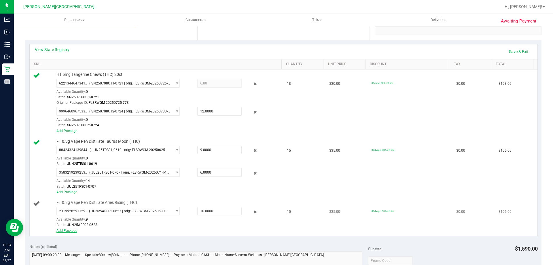
click at [73, 232] on link "Add Package" at bounding box center [66, 230] width 21 height 4
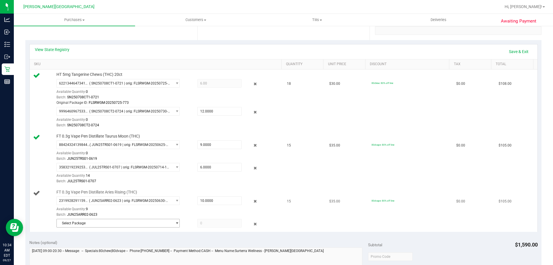
click at [90, 222] on span "Select Package" at bounding box center [114, 223] width 115 height 8
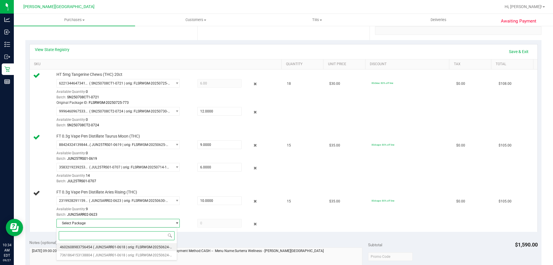
click at [96, 245] on span "( JUN25ARR01-0618 | orig: FLSRWGM-20250624-829 )" at bounding box center [135, 247] width 85 height 4
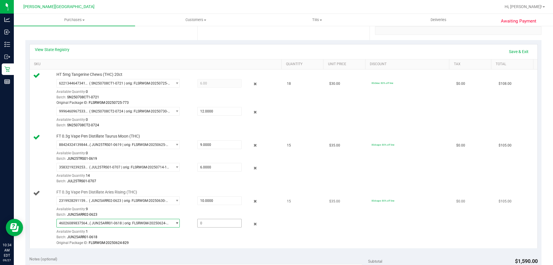
click at [202, 222] on span at bounding box center [219, 223] width 44 height 9
type input "1"
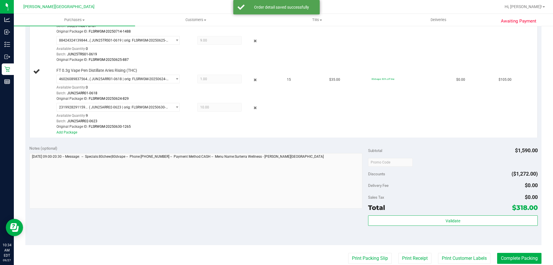
scroll to position [259, 0]
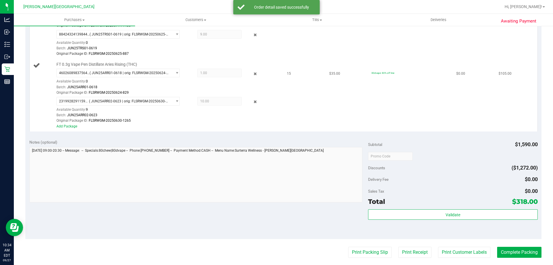
click at [71, 128] on div "Add Package" at bounding box center [167, 126] width 222 height 5
click at [75, 124] on link "Add Package" at bounding box center [66, 126] width 21 height 4
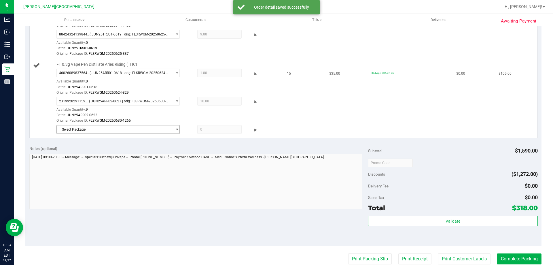
click at [96, 132] on span "Select Package" at bounding box center [114, 129] width 115 height 8
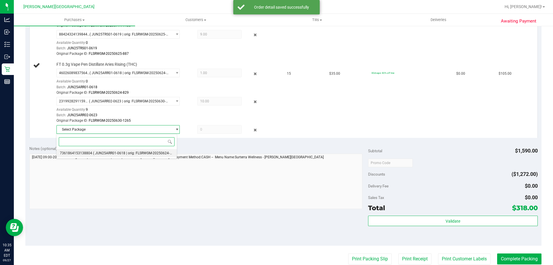
click at [104, 152] on span "( JUN25ARR01-0618 | orig: FLSRWGM-20250624-896 )" at bounding box center [135, 153] width 85 height 4
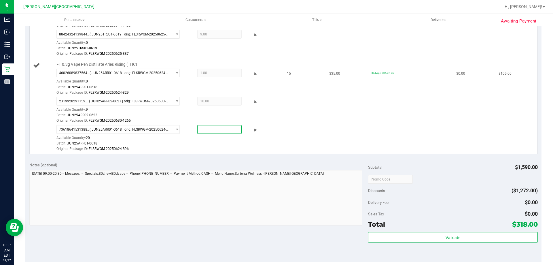
click at [211, 131] on span at bounding box center [219, 129] width 44 height 9
type input "4"
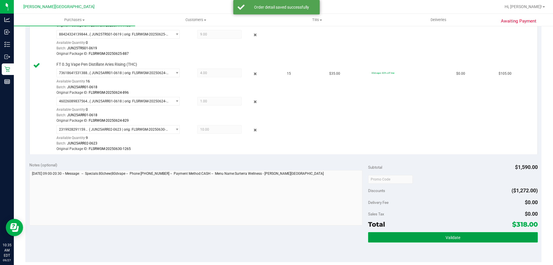
click at [411, 235] on button "Validate" at bounding box center [452, 237] width 169 height 10
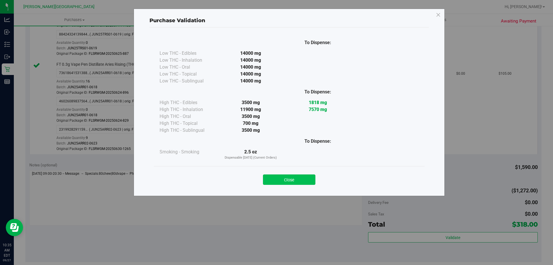
click at [297, 178] on button "Close" at bounding box center [289, 179] width 52 height 10
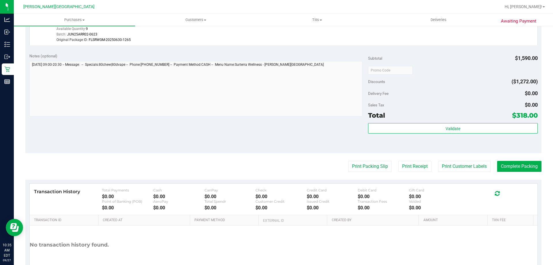
scroll to position [374, 0]
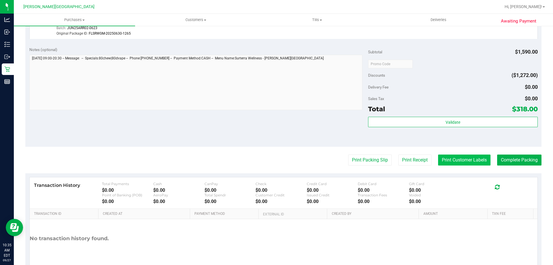
click at [472, 159] on button "Print Customer Labels" at bounding box center [464, 159] width 52 height 11
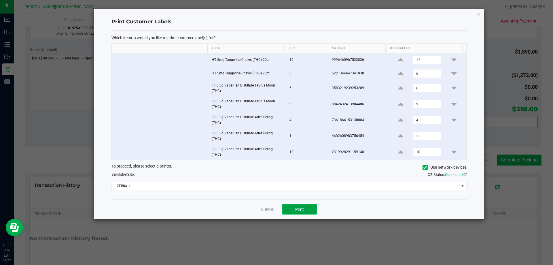
click at [298, 207] on span "Print" at bounding box center [299, 209] width 9 height 5
click at [477, 12] on icon "button" at bounding box center [478, 13] width 4 height 7
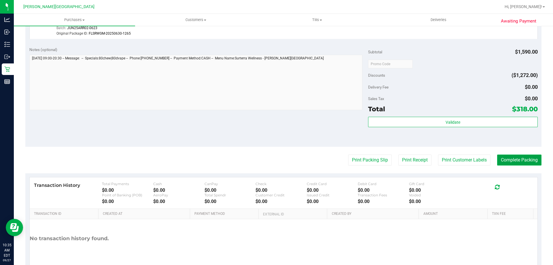
click at [504, 157] on button "Complete Packing" at bounding box center [519, 159] width 44 height 11
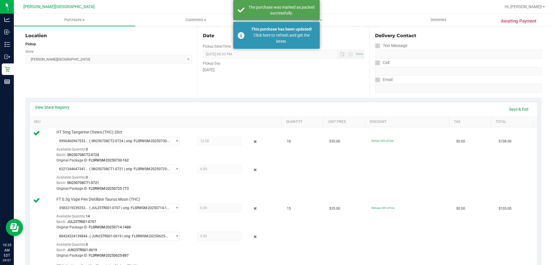
scroll to position [0, 0]
